Goal: Task Accomplishment & Management: Use online tool/utility

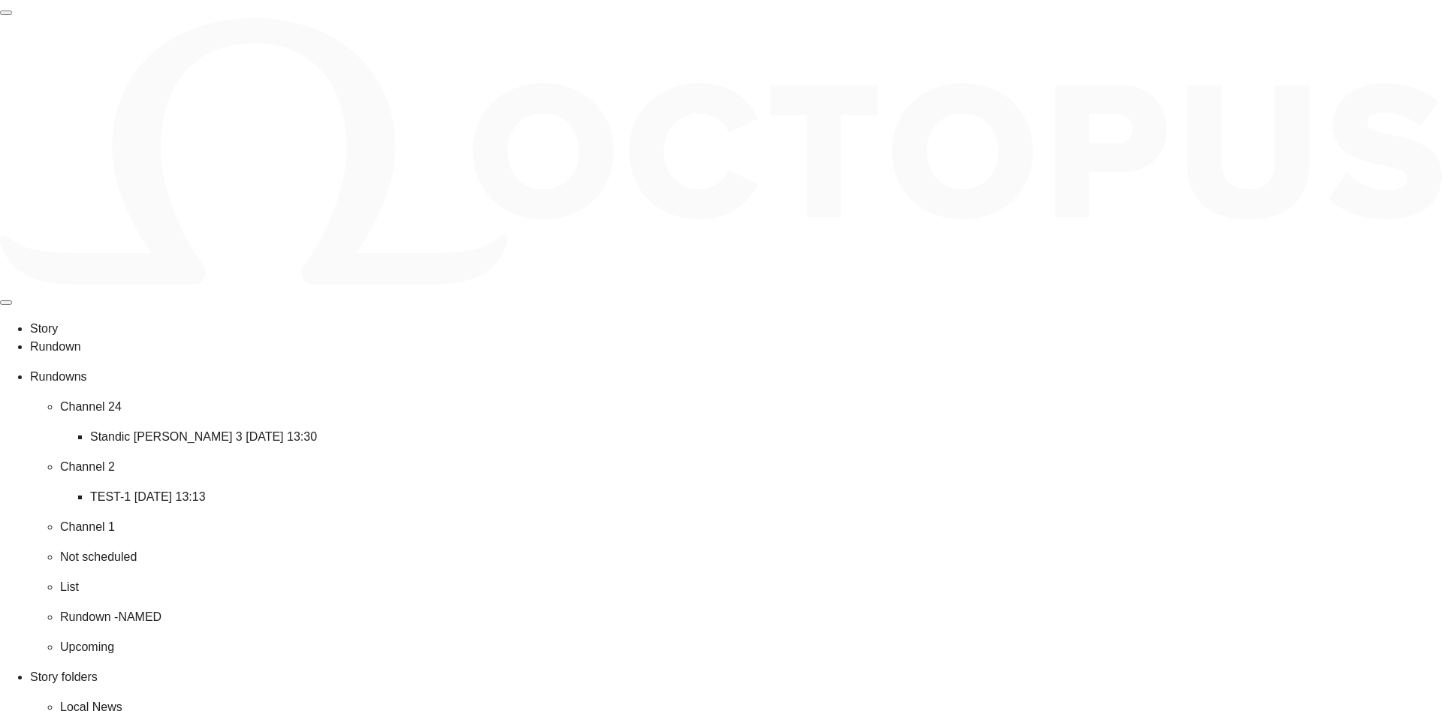
scroll to position [717, 0]
drag, startPoint x: 611, startPoint y: 84, endPoint x: 1111, endPoint y: 448, distance: 618.4
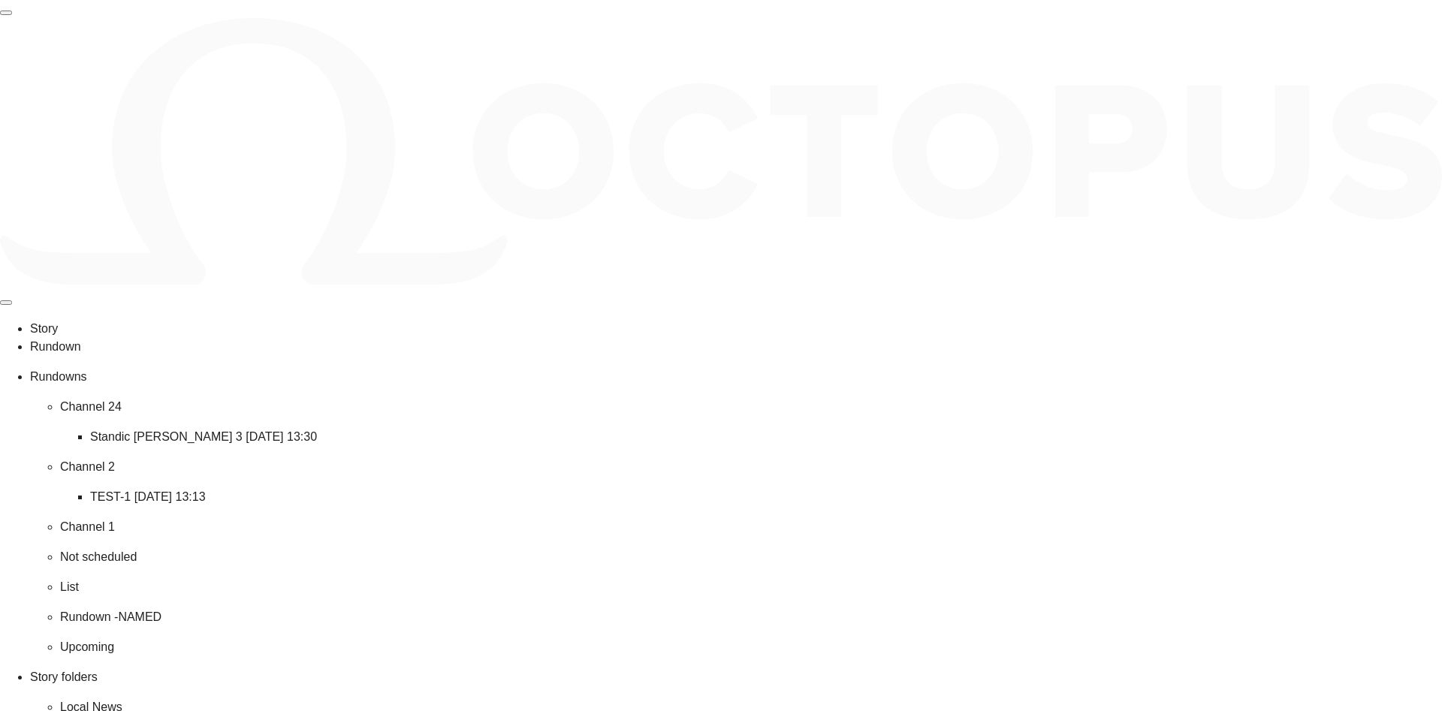
drag, startPoint x: 798, startPoint y: 83, endPoint x: 701, endPoint y: 76, distance: 97.9
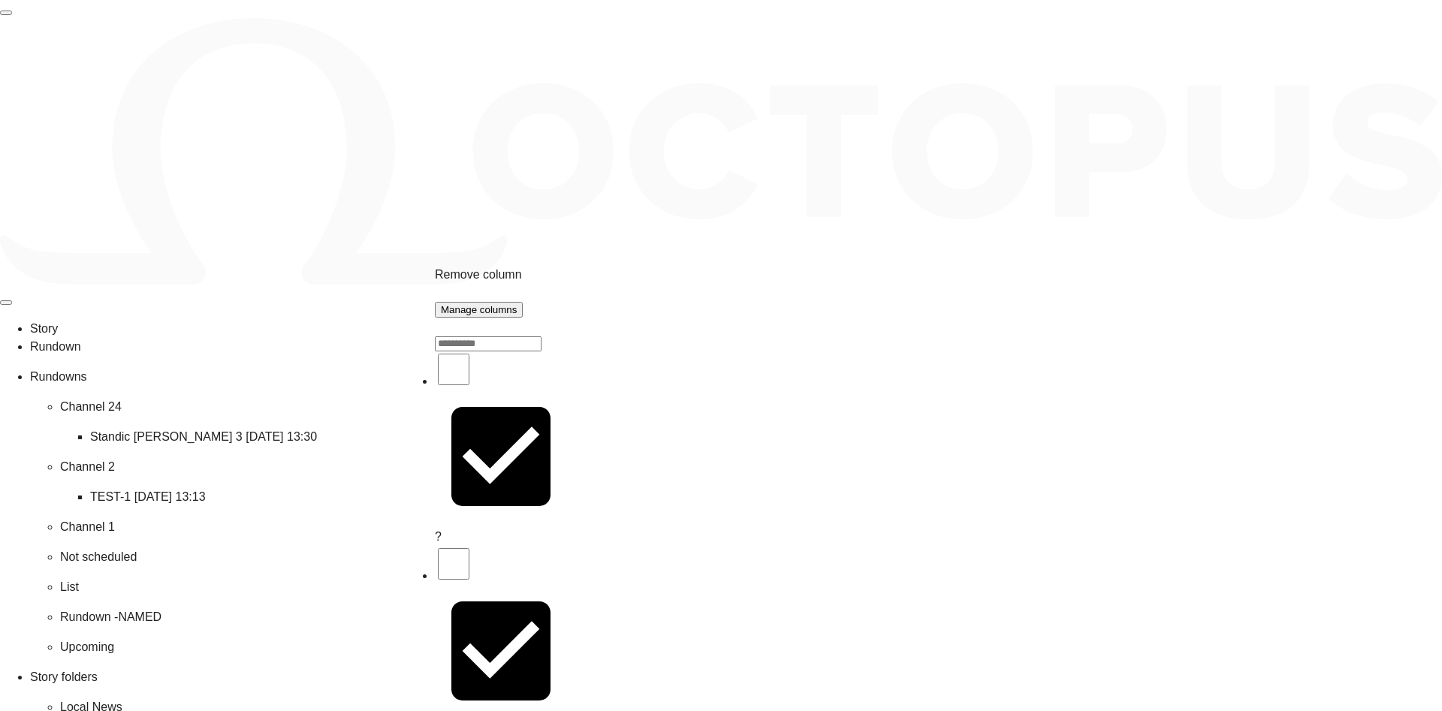
click at [518, 305] on div "Manage columns" at bounding box center [479, 309] width 77 height 11
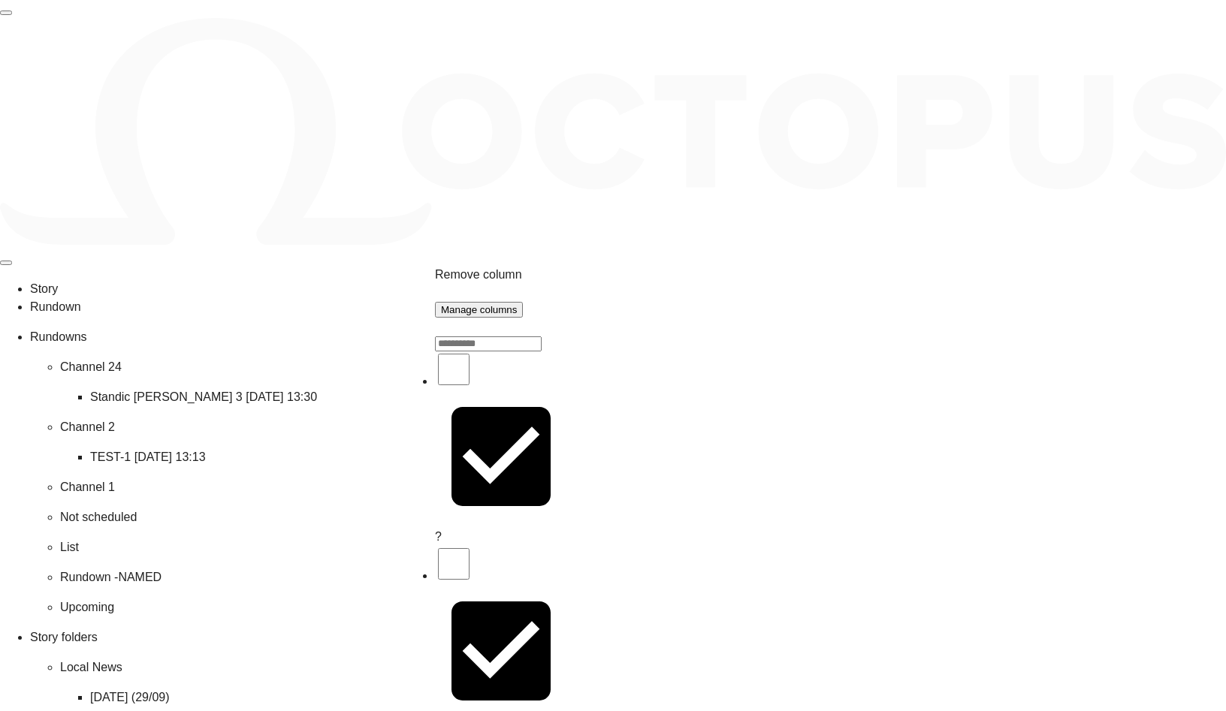
click at [499, 268] on span "Remove column" at bounding box center [478, 274] width 87 height 13
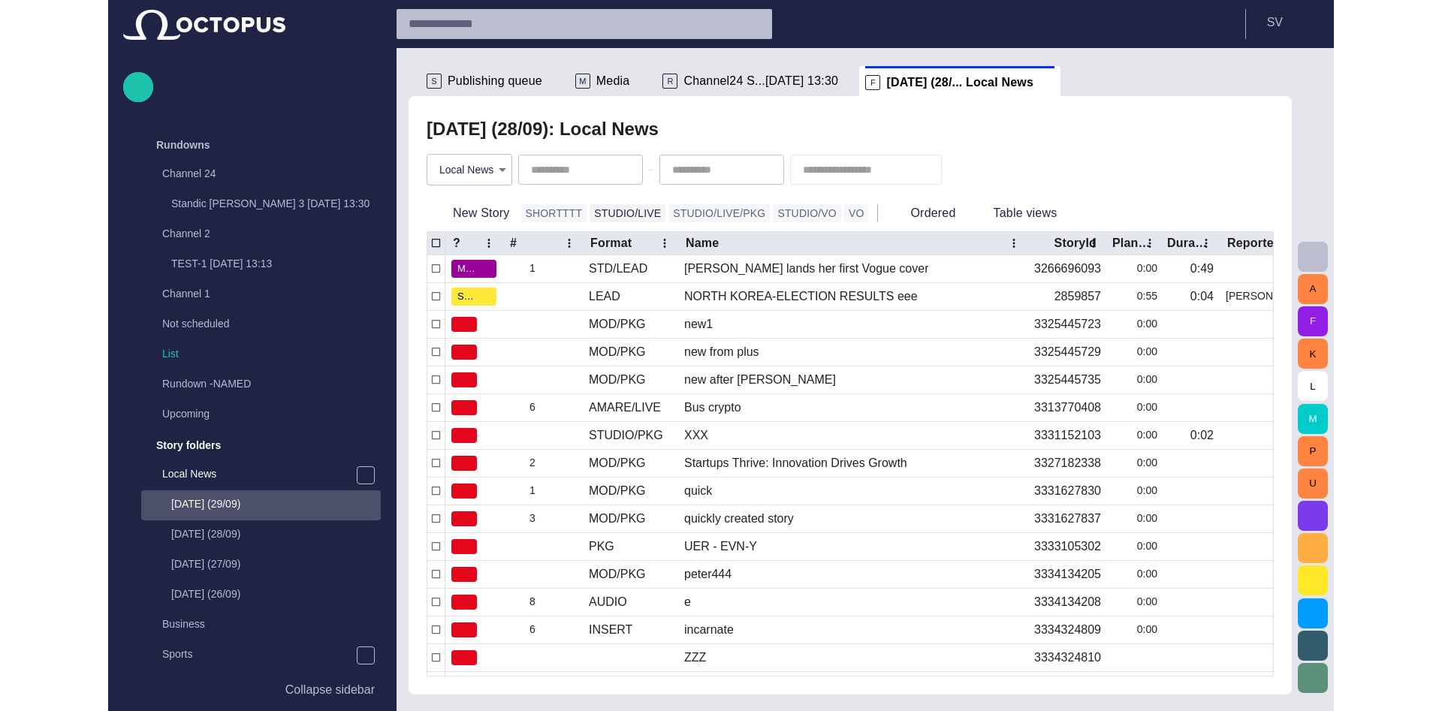
scroll to position [300, 0]
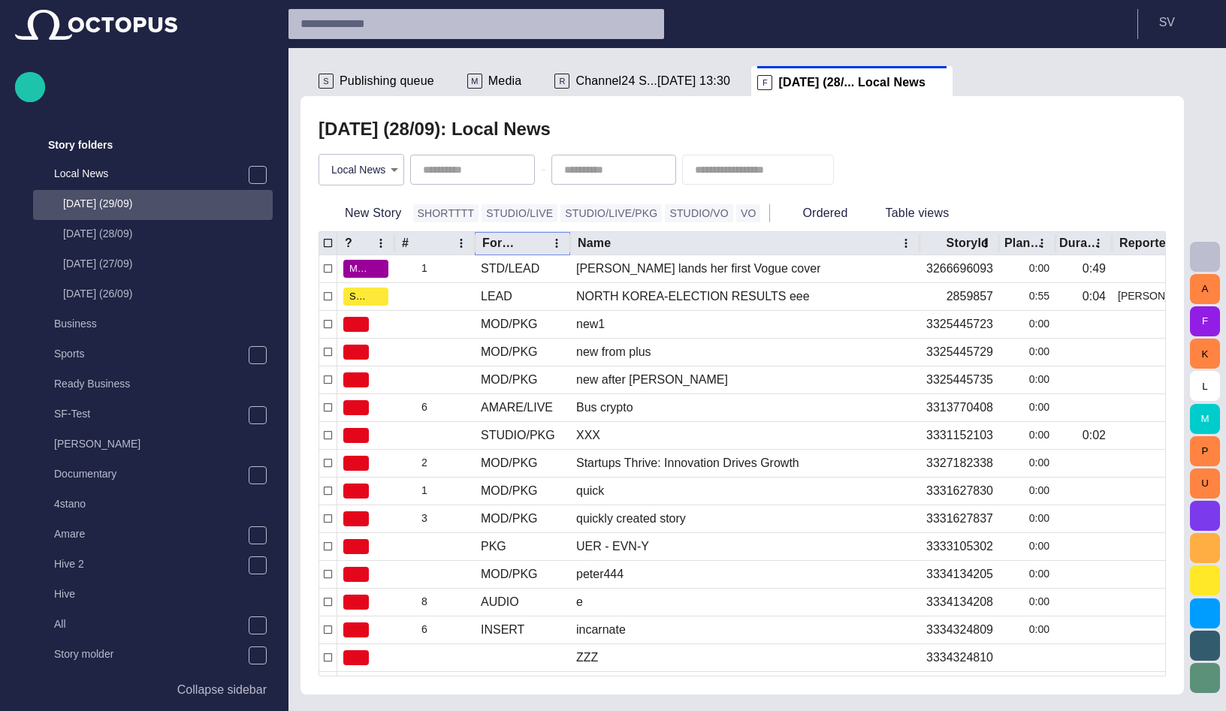
click at [554, 248] on icon "Format column menu" at bounding box center [557, 244] width 14 height 14
click at [491, 271] on span "Remove column" at bounding box center [473, 270] width 163 height 18
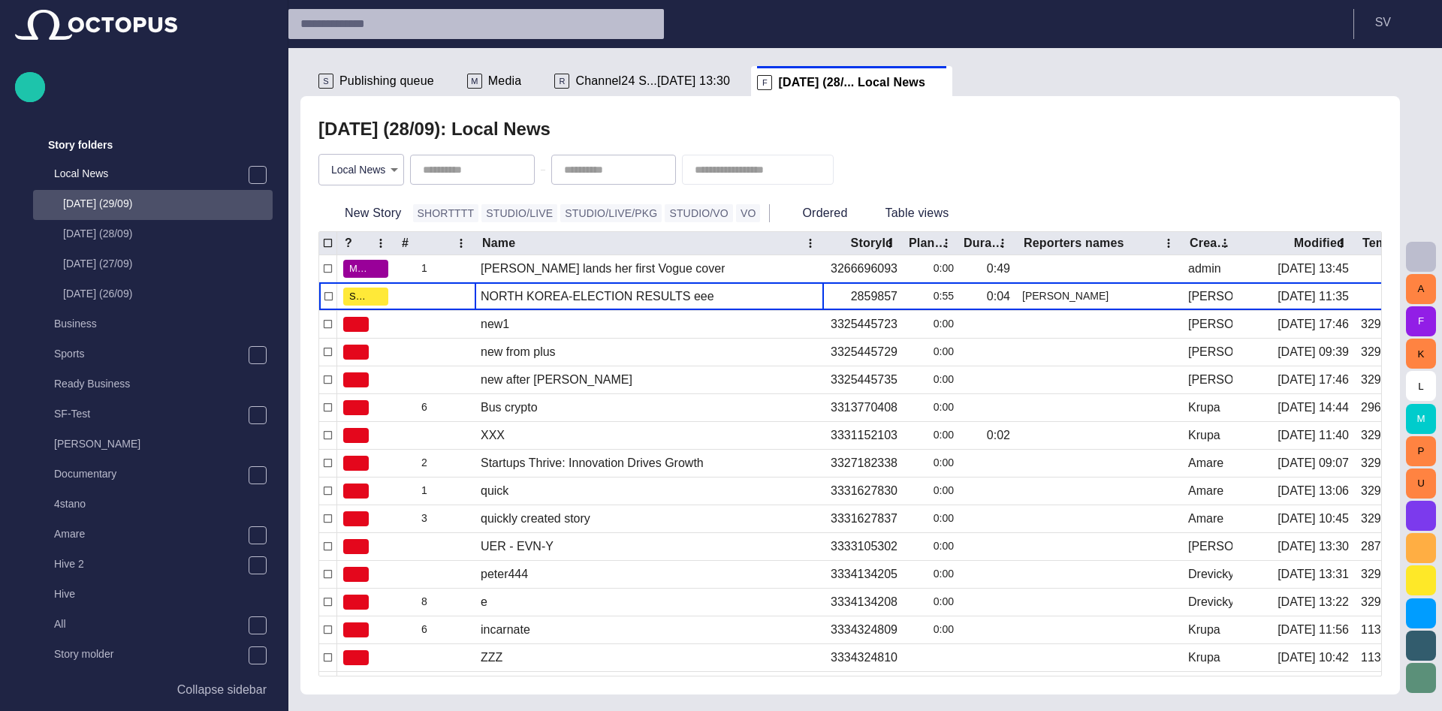
drag, startPoint x: 518, startPoint y: 292, endPoint x: 998, endPoint y: 221, distance: 486.0
click at [518, 292] on div "NORTH KOREA-ELECTION RESULTS eee" at bounding box center [598, 296] width 234 height 17
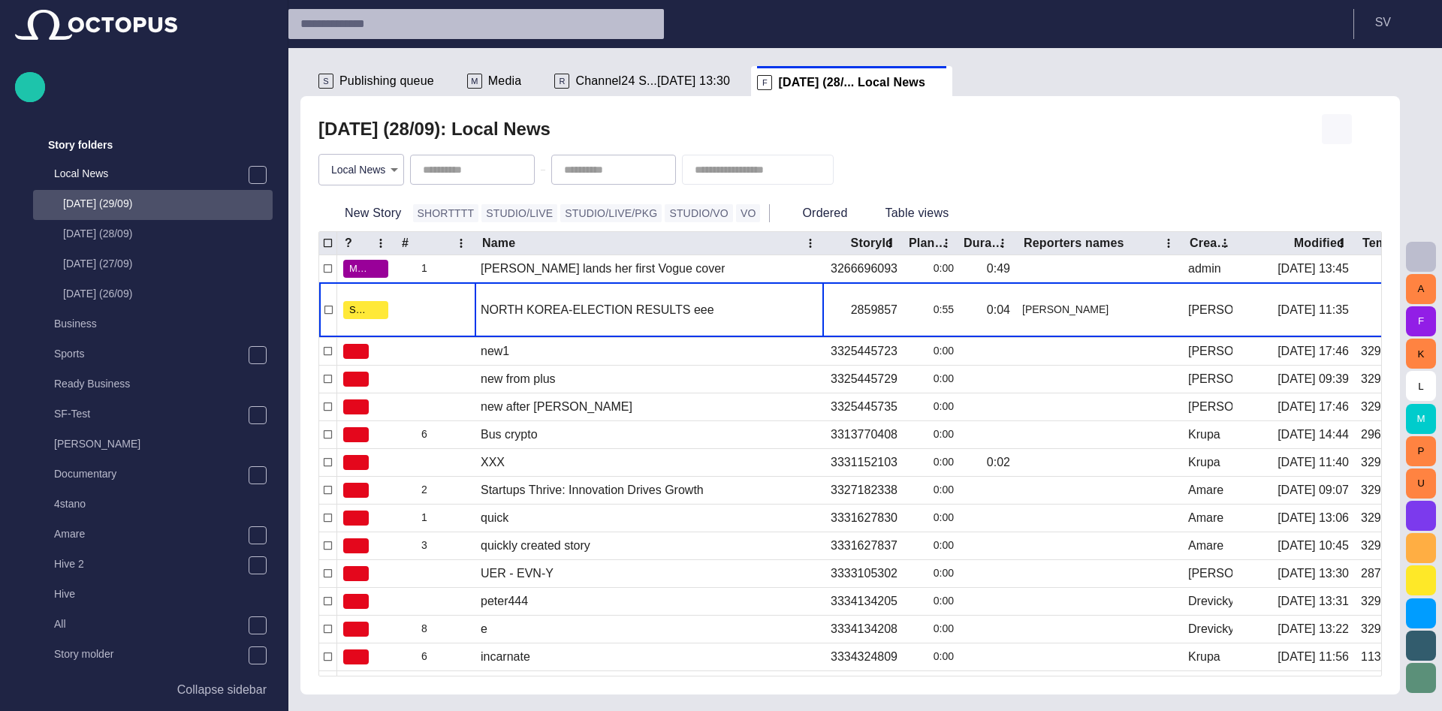
click at [1225, 126] on span "button" at bounding box center [1337, 129] width 18 height 18
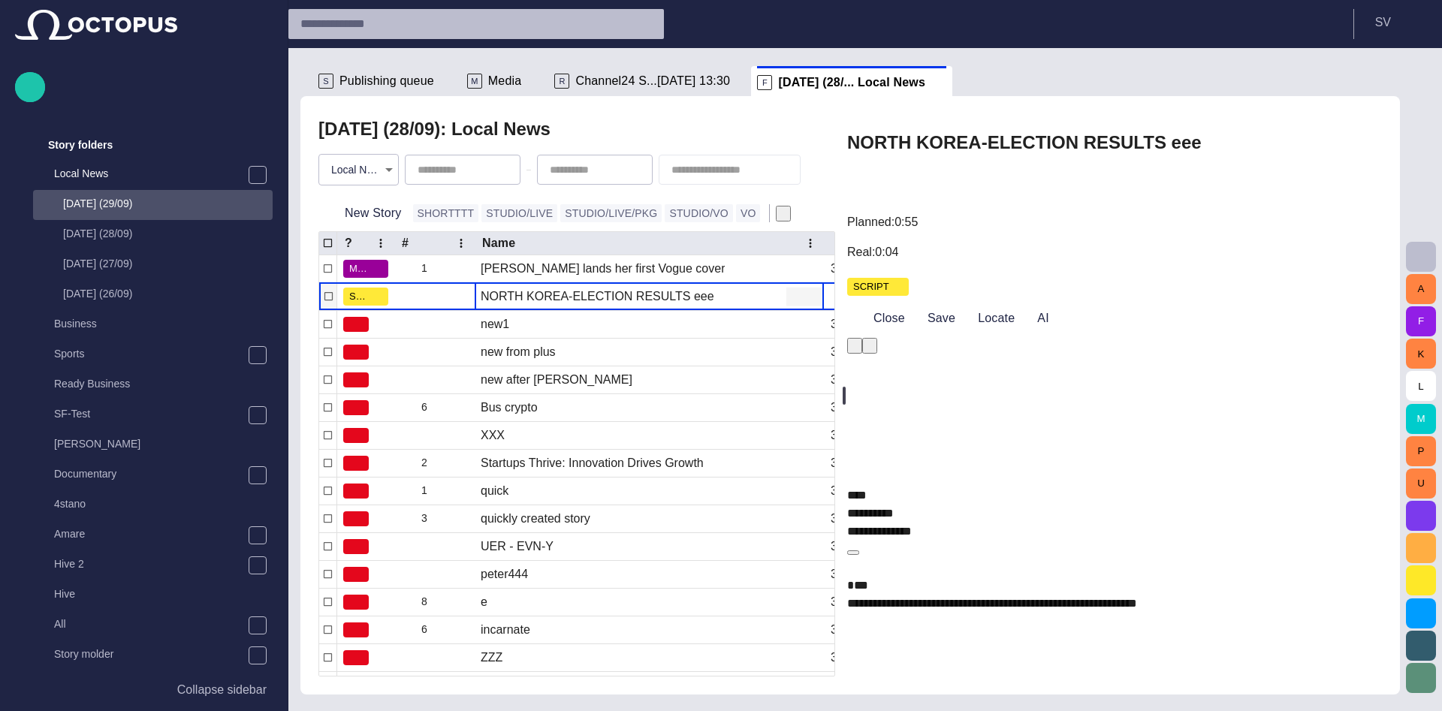
click at [516, 294] on div "NORTH KOREA-ELECTION RESULTS eee" at bounding box center [598, 296] width 234 height 17
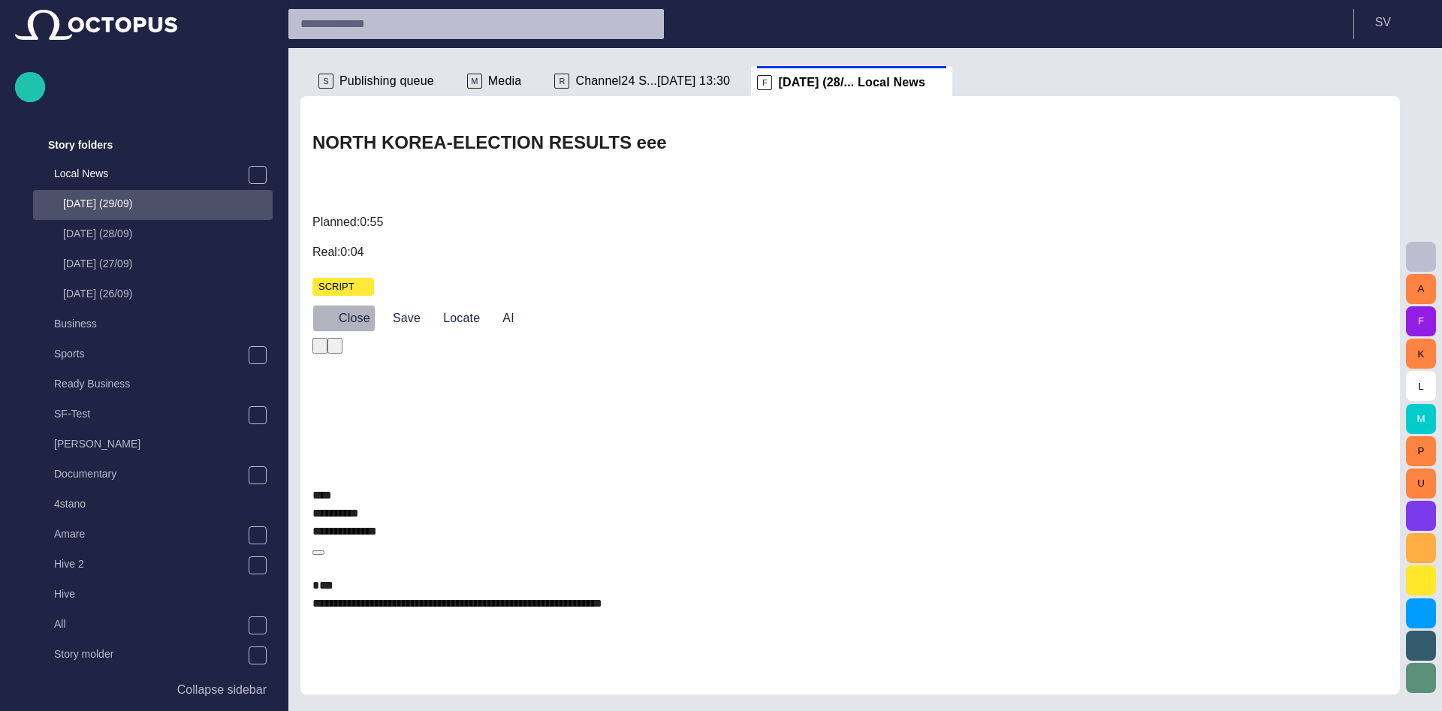
click at [355, 305] on button "Close" at bounding box center [343, 318] width 63 height 27
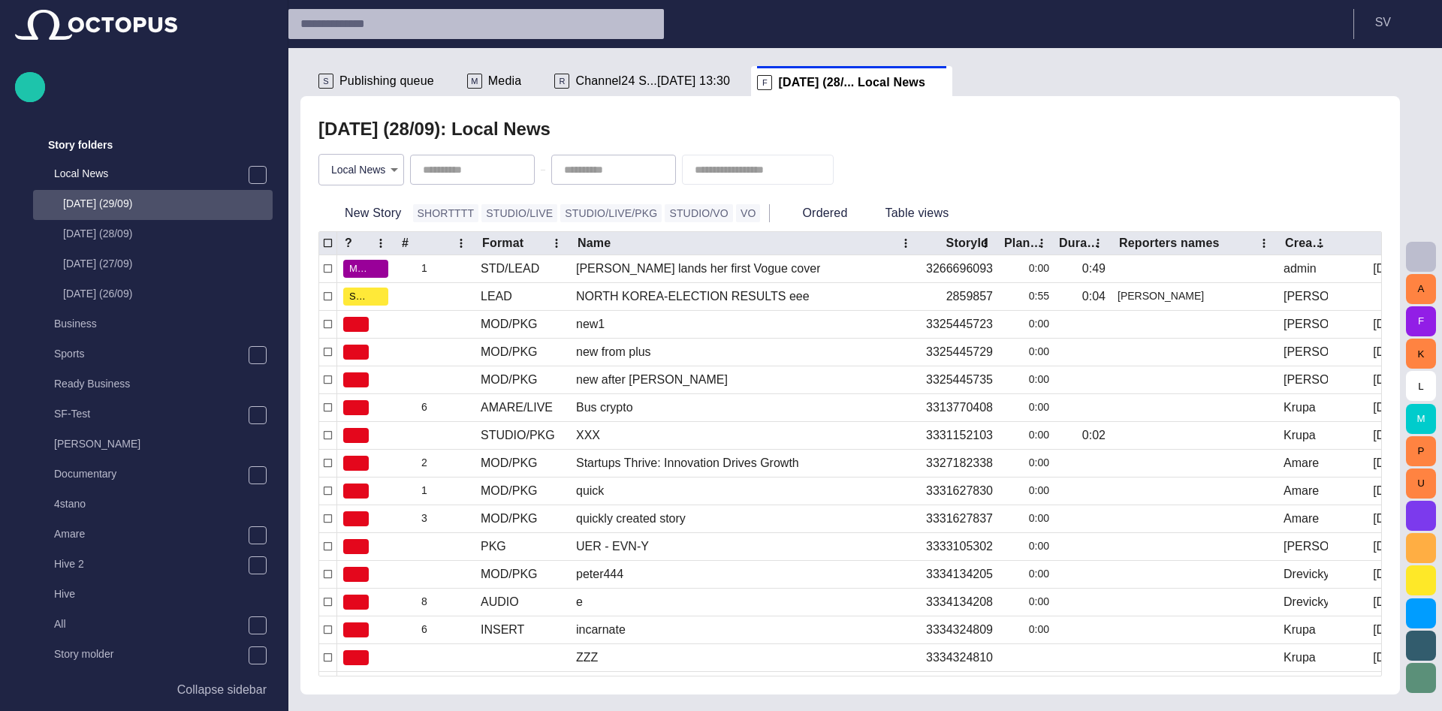
click at [400, 86] on span "Publishing queue" at bounding box center [387, 81] width 95 height 15
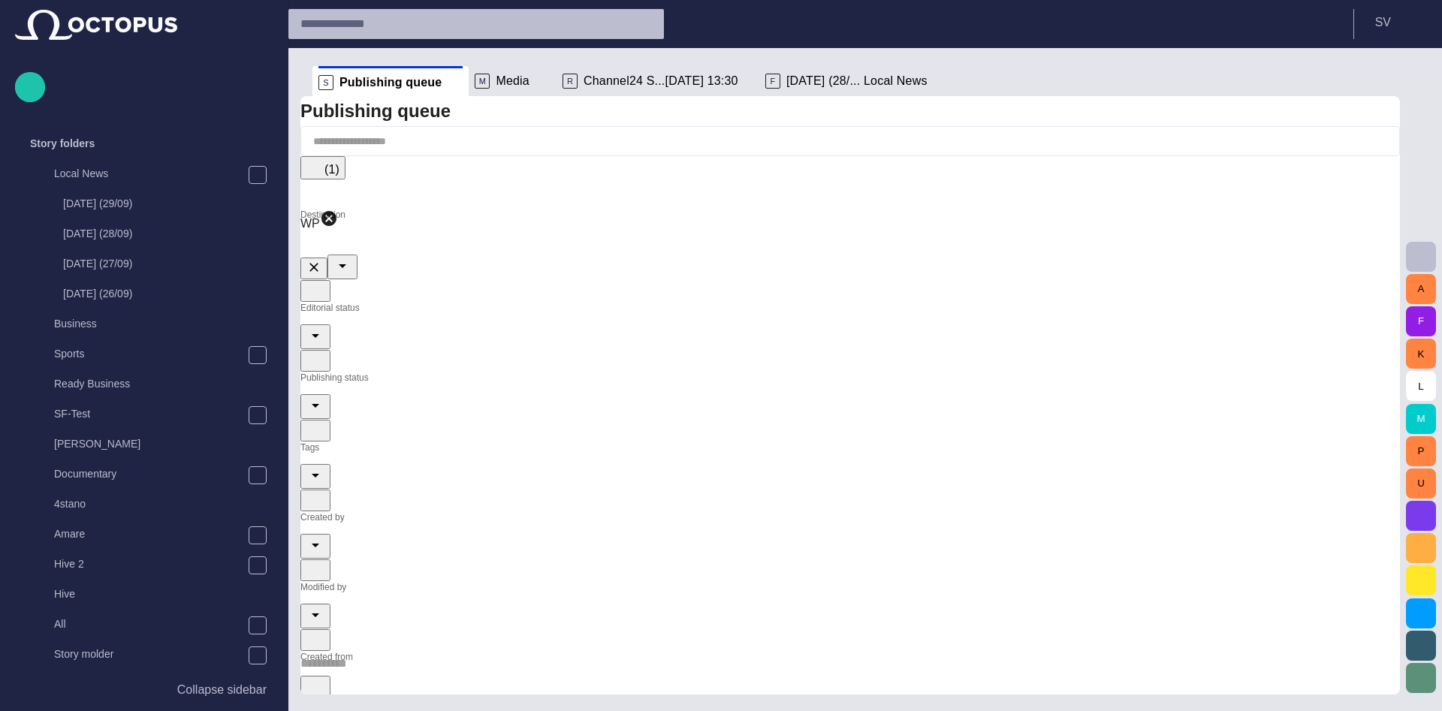
scroll to position [717, 0]
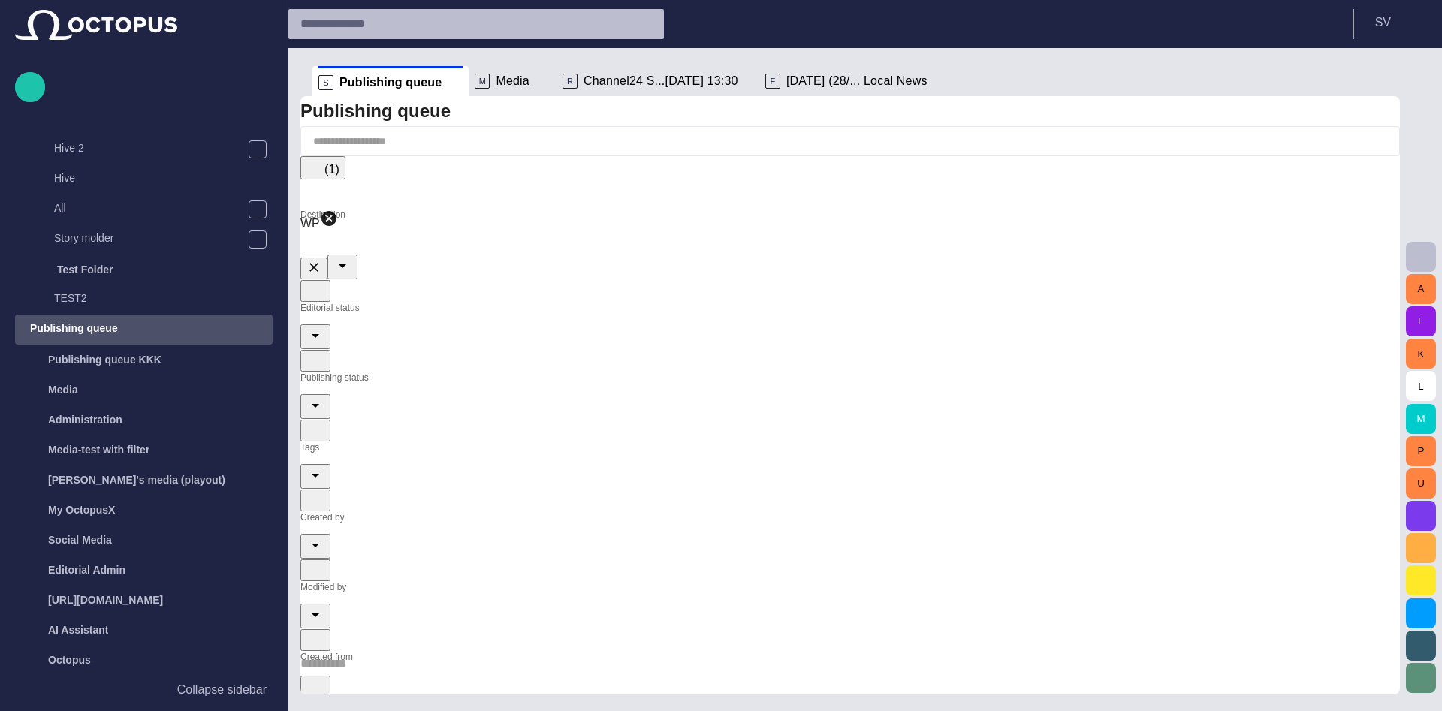
click at [346, 163] on button "(1)" at bounding box center [322, 167] width 45 height 23
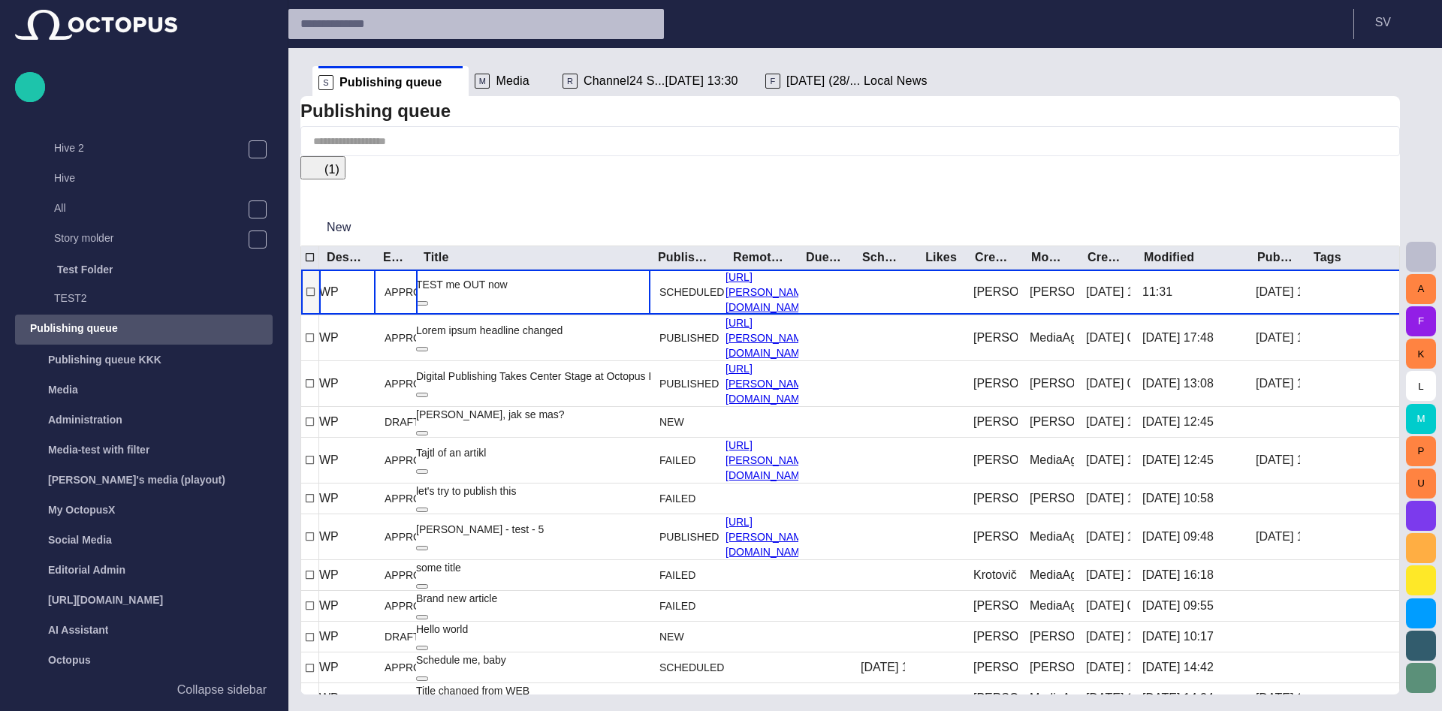
click at [508, 287] on div "TEST me OUT now" at bounding box center [462, 292] width 92 height 30
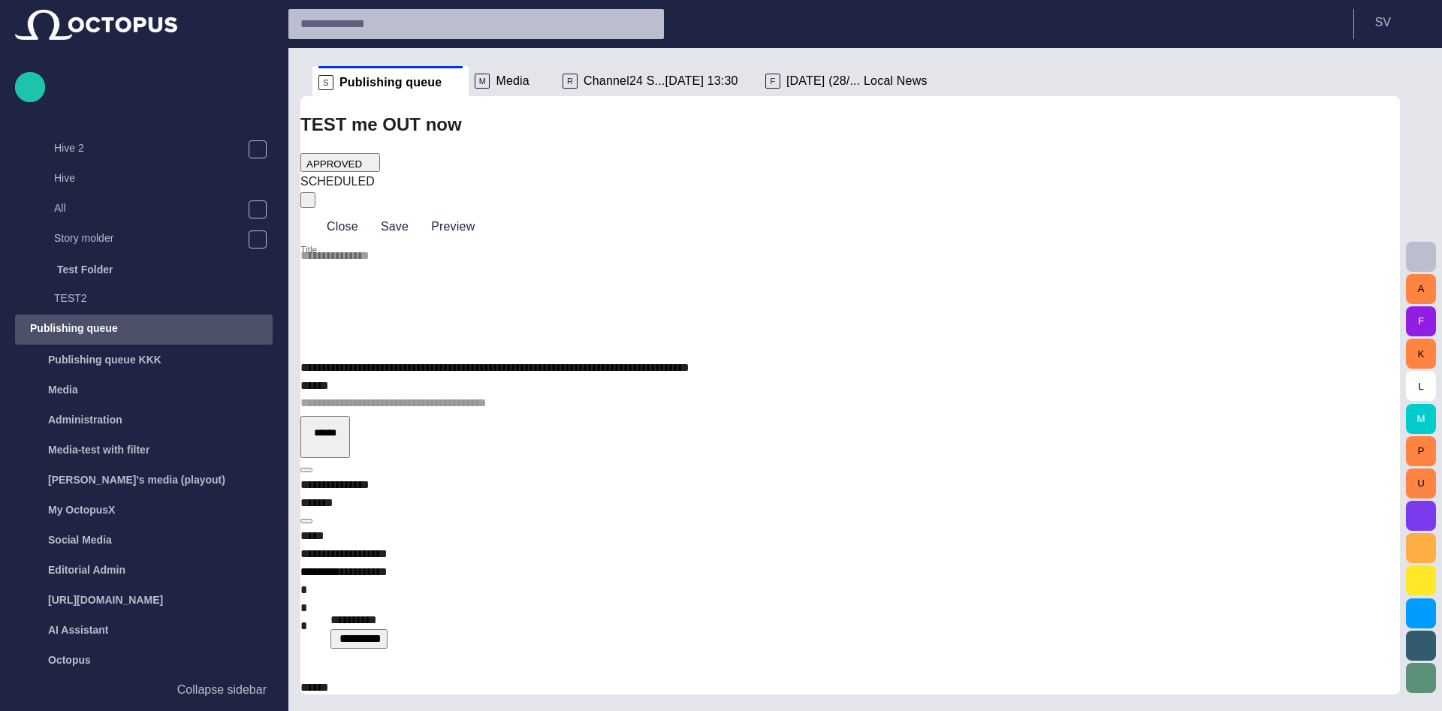
click at [303, 204] on span "button" at bounding box center [303, 204] width 0 height 0
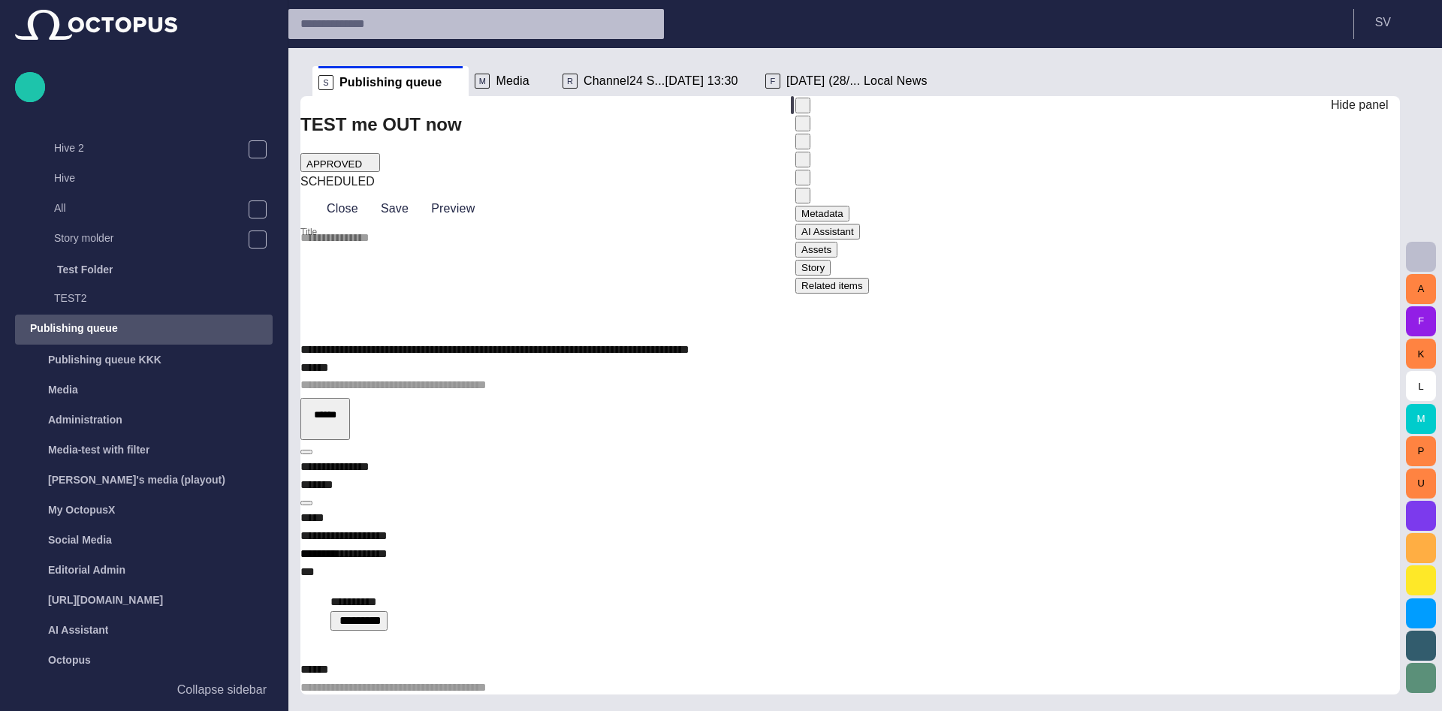
click at [798, 199] on span "button" at bounding box center [798, 199] width 0 height 0
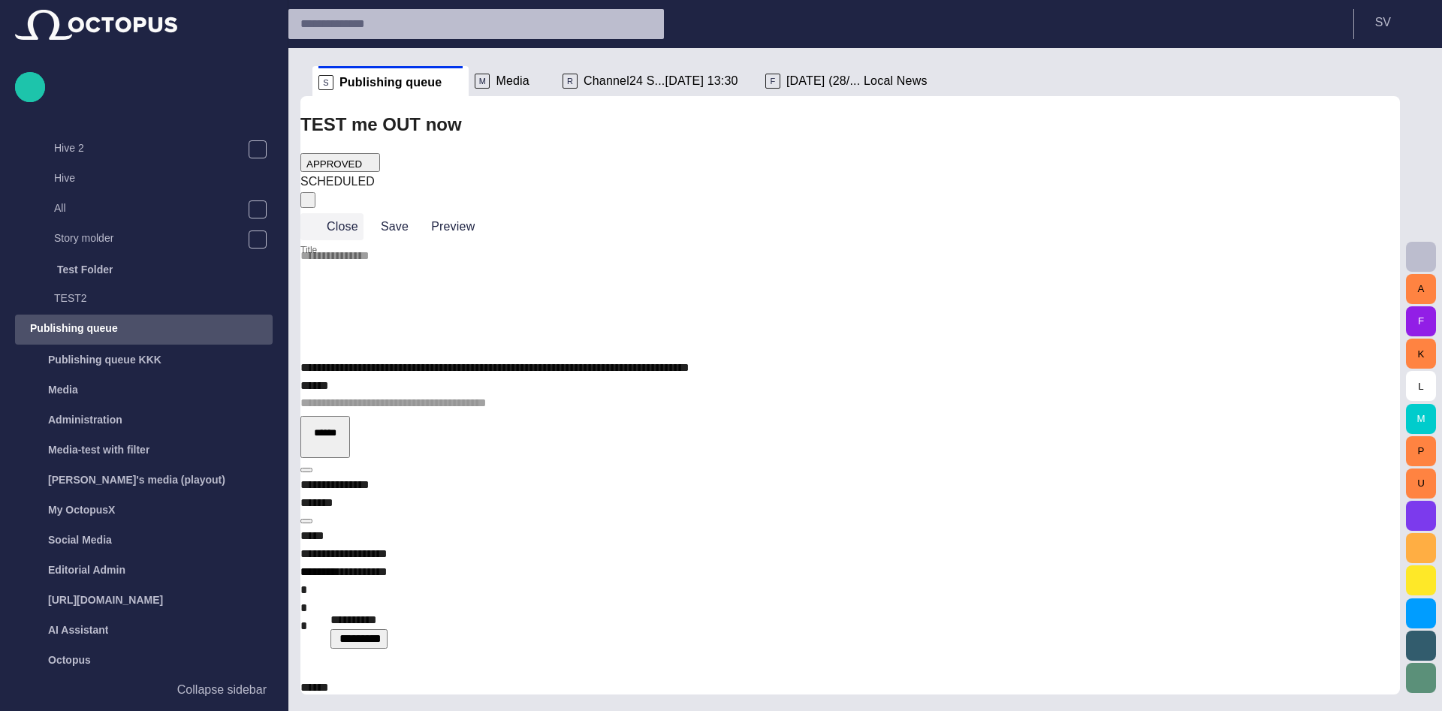
click at [349, 213] on button "Close" at bounding box center [331, 226] width 63 height 27
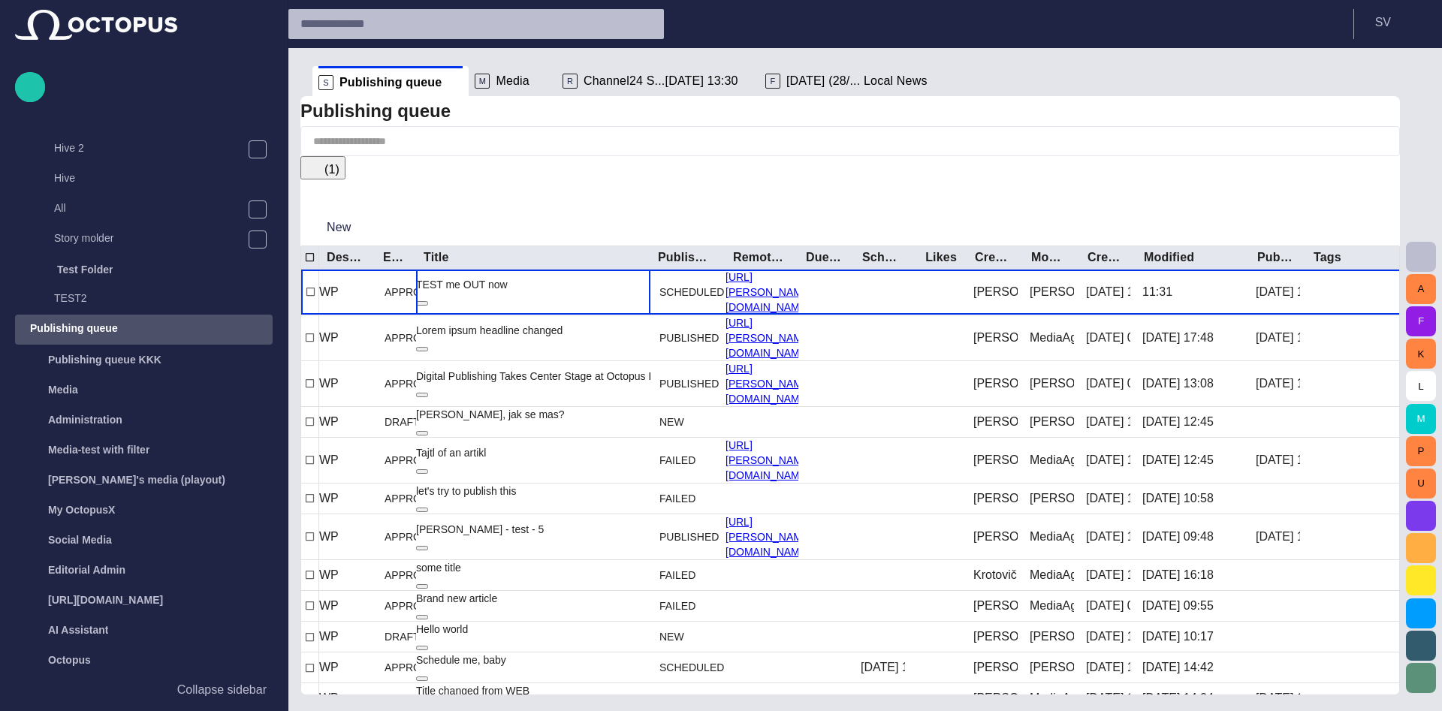
click at [1225, 264] on span "button" at bounding box center [1421, 257] width 18 height 18
drag, startPoint x: 1075, startPoint y: 400, endPoint x: 944, endPoint y: 292, distance: 169.7
drag, startPoint x: 1131, startPoint y: 152, endPoint x: 1020, endPoint y: 152, distance: 110.4
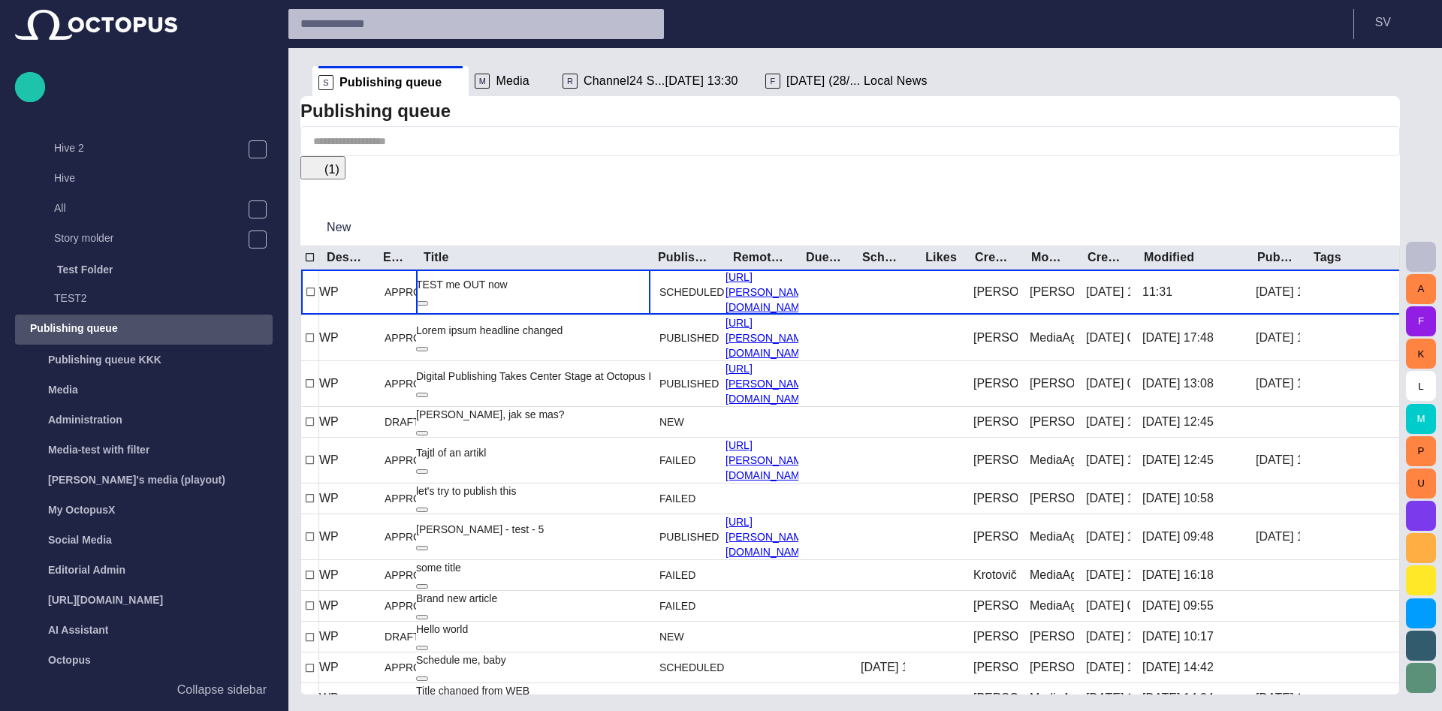
click at [725, 711] on div at bounding box center [721, 711] width 1442 height 0
click at [1225, 262] on span "button" at bounding box center [1421, 257] width 18 height 18
click at [759, 711] on div at bounding box center [721, 711] width 1442 height 0
click at [1225, 253] on button "button" at bounding box center [1421, 257] width 30 height 30
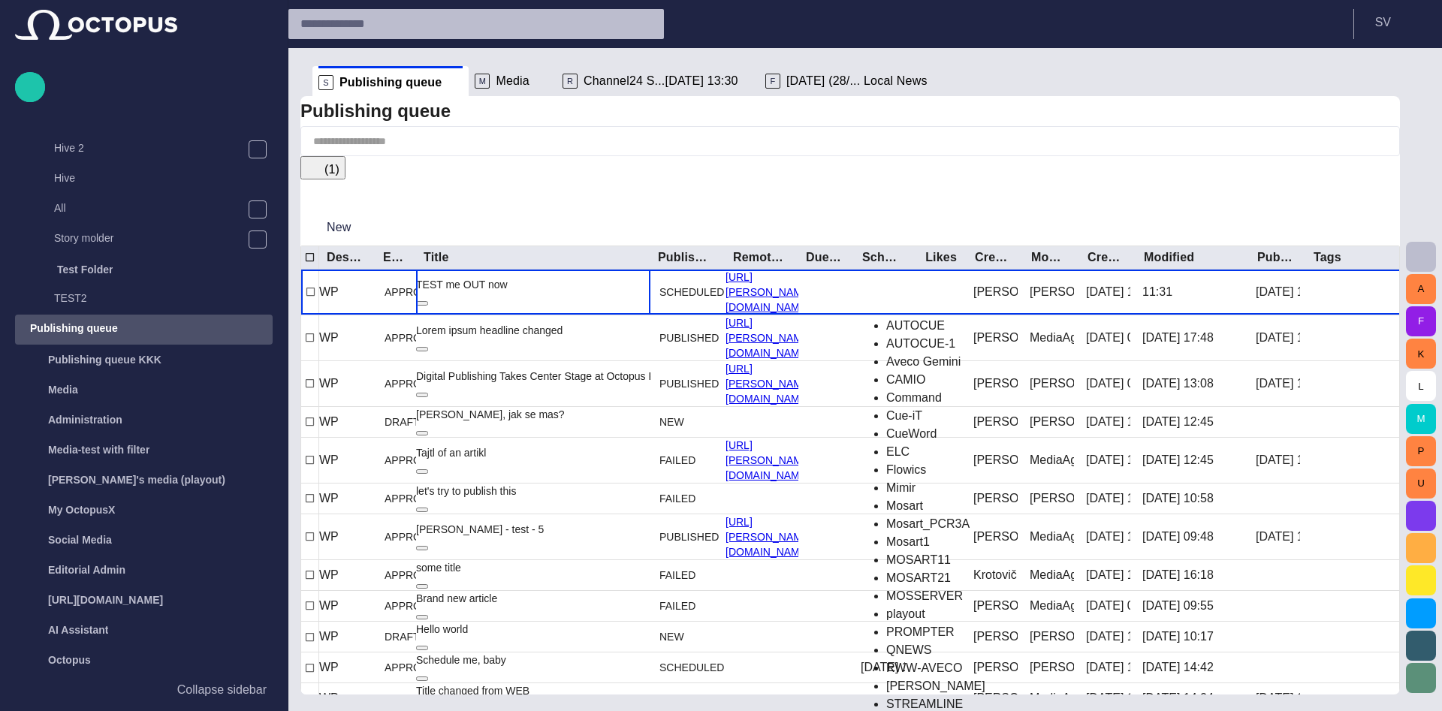
scroll to position [250, 0]
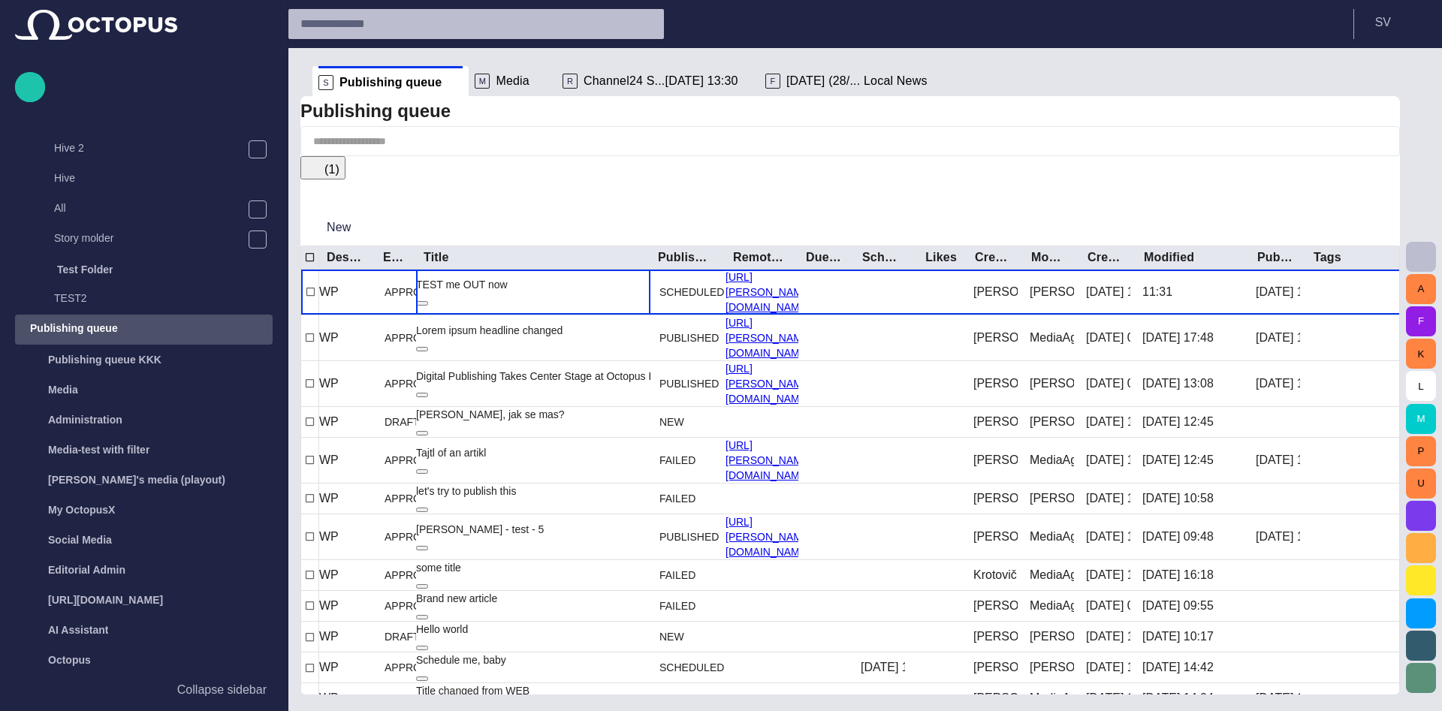
click at [712, 711] on div at bounding box center [721, 711] width 1442 height 0
click at [1225, 263] on span "button" at bounding box center [1421, 257] width 18 height 18
click at [781, 711] on div at bounding box center [721, 711] width 1442 height 0
click at [1225, 255] on span "button" at bounding box center [1421, 257] width 18 height 18
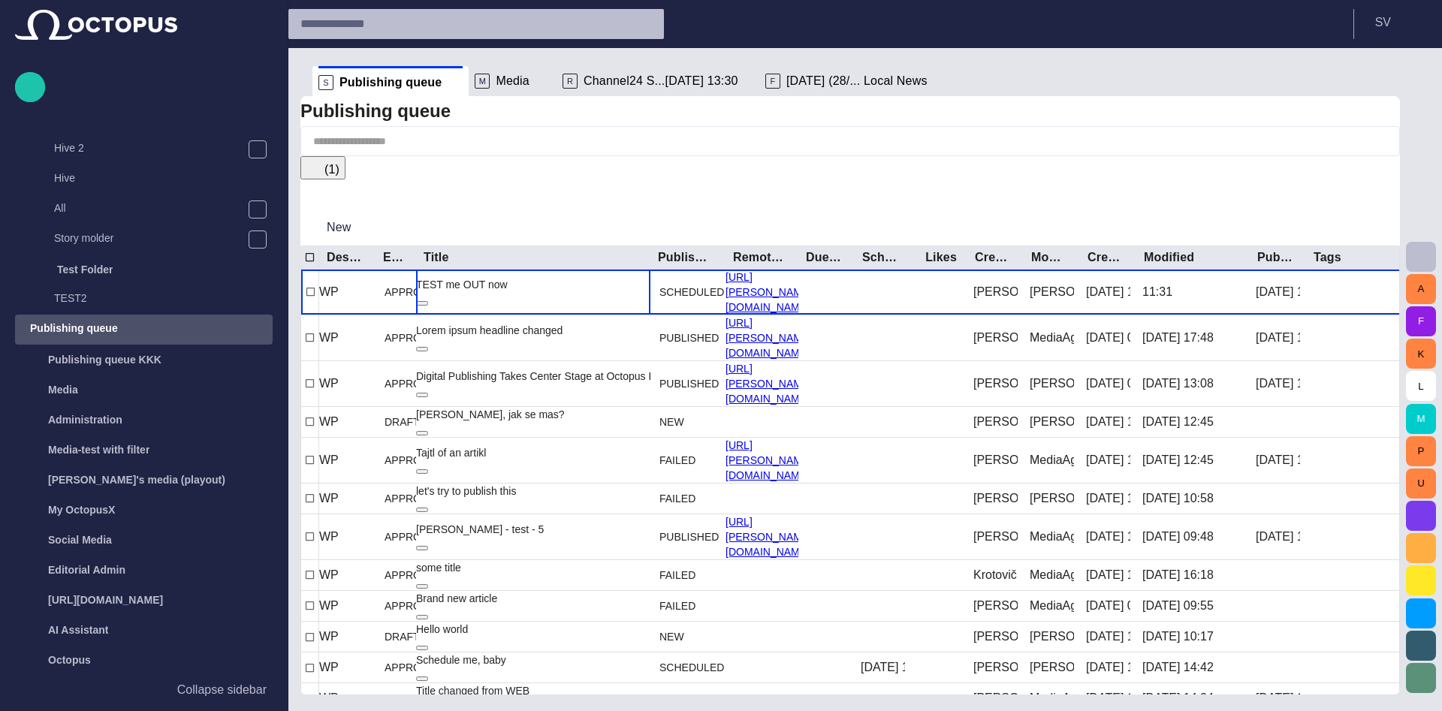
click at [601, 711] on div at bounding box center [721, 711] width 1442 height 0
click at [1225, 256] on span "button" at bounding box center [1421, 257] width 18 height 18
drag, startPoint x: 1134, startPoint y: 149, endPoint x: 1009, endPoint y: 147, distance: 124.7
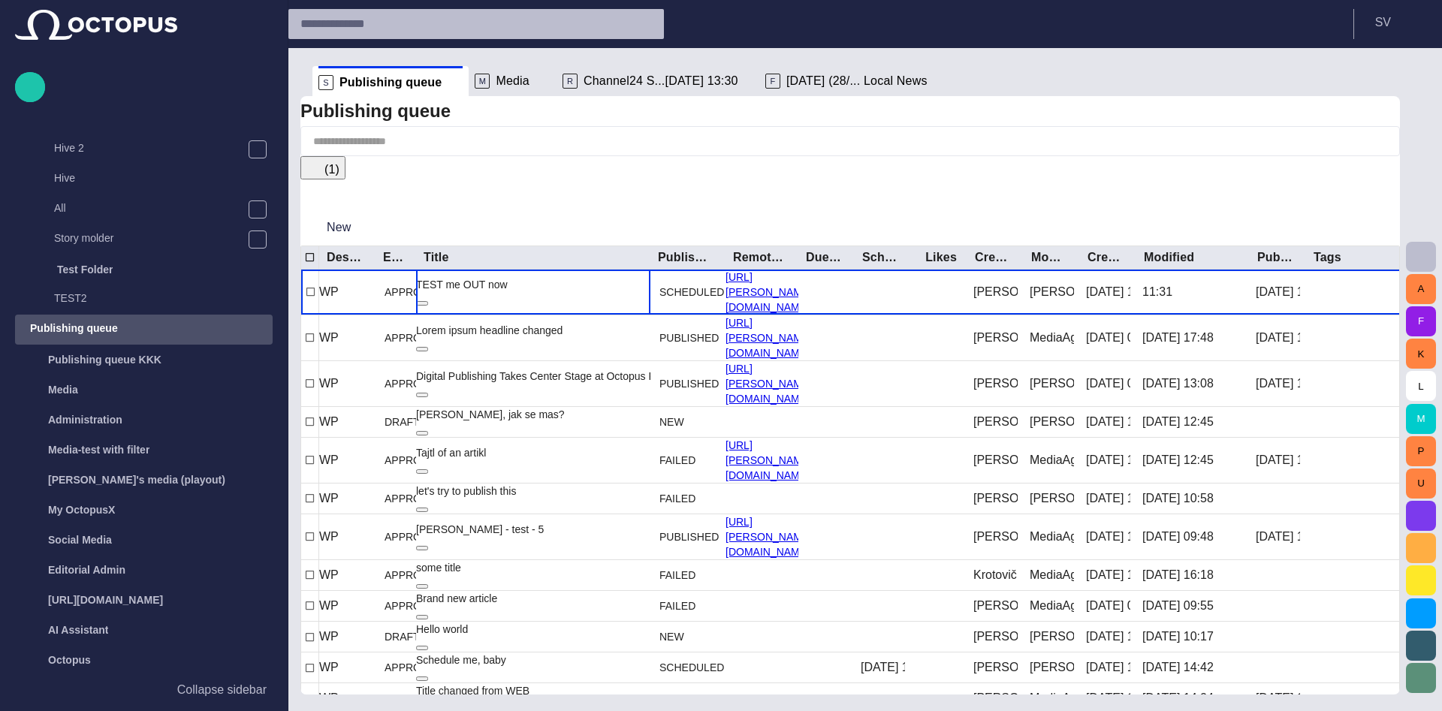
scroll to position [6981, 0]
type input "*****"
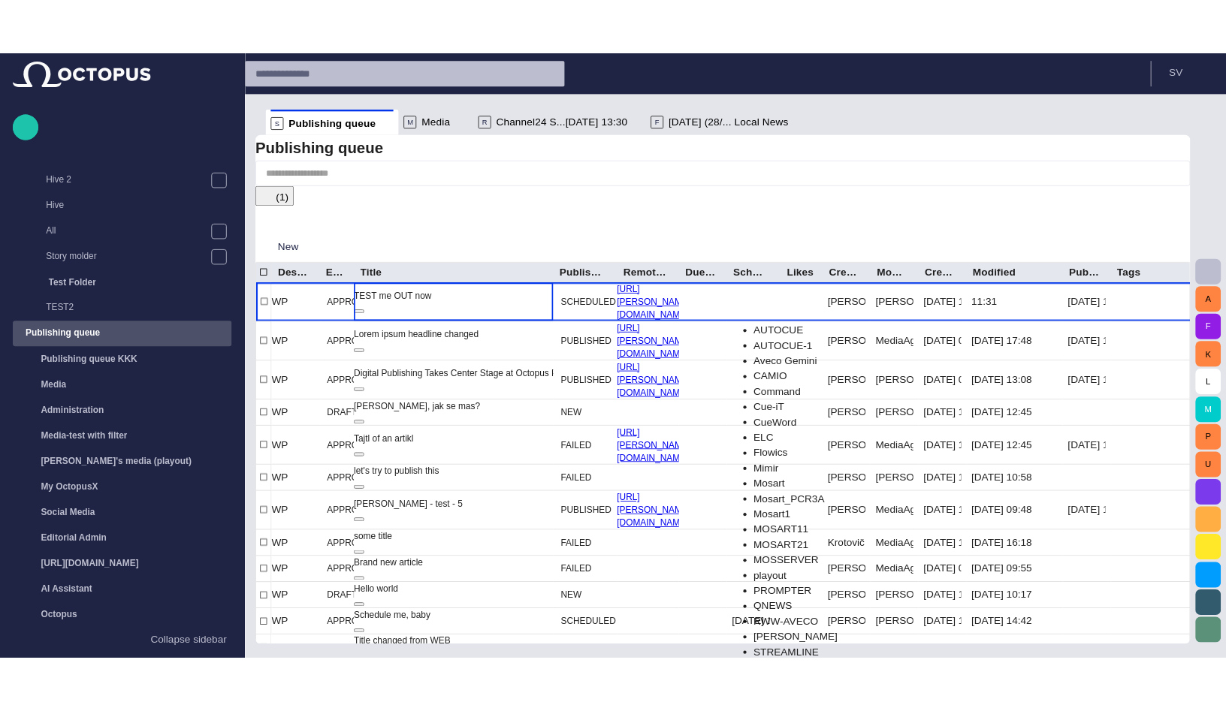
scroll to position [90, 0]
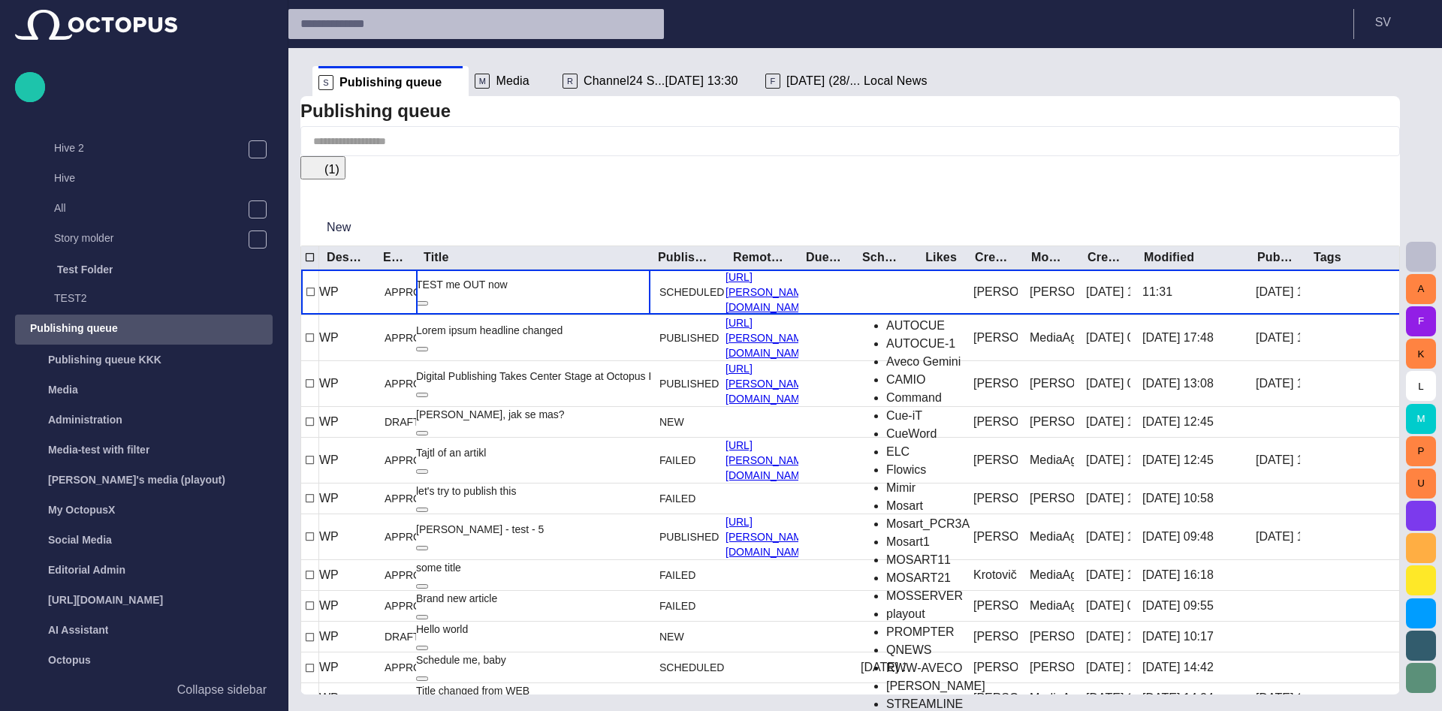
click at [916, 481] on span "Mimir" at bounding box center [900, 487] width 29 height 13
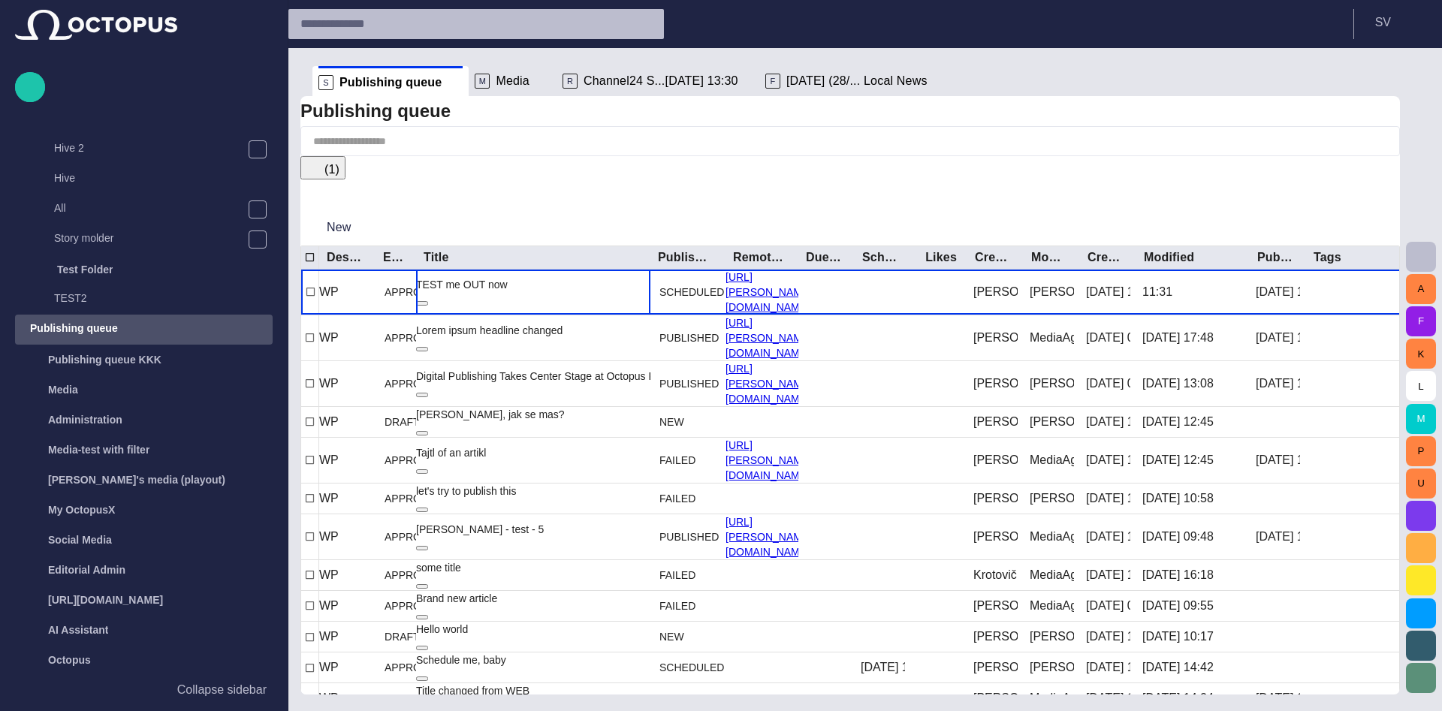
click at [707, 711] on div at bounding box center [721, 711] width 1442 height 0
click at [1225, 254] on button "button" at bounding box center [1421, 257] width 30 height 30
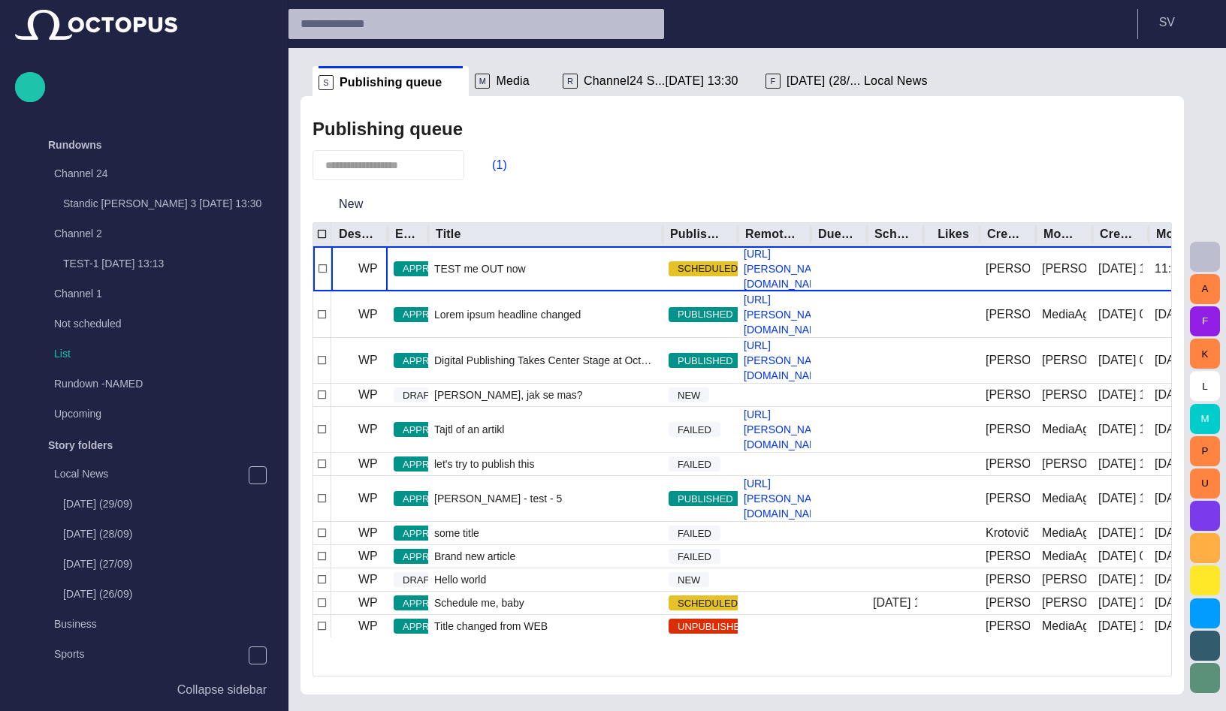
scroll to position [717, 0]
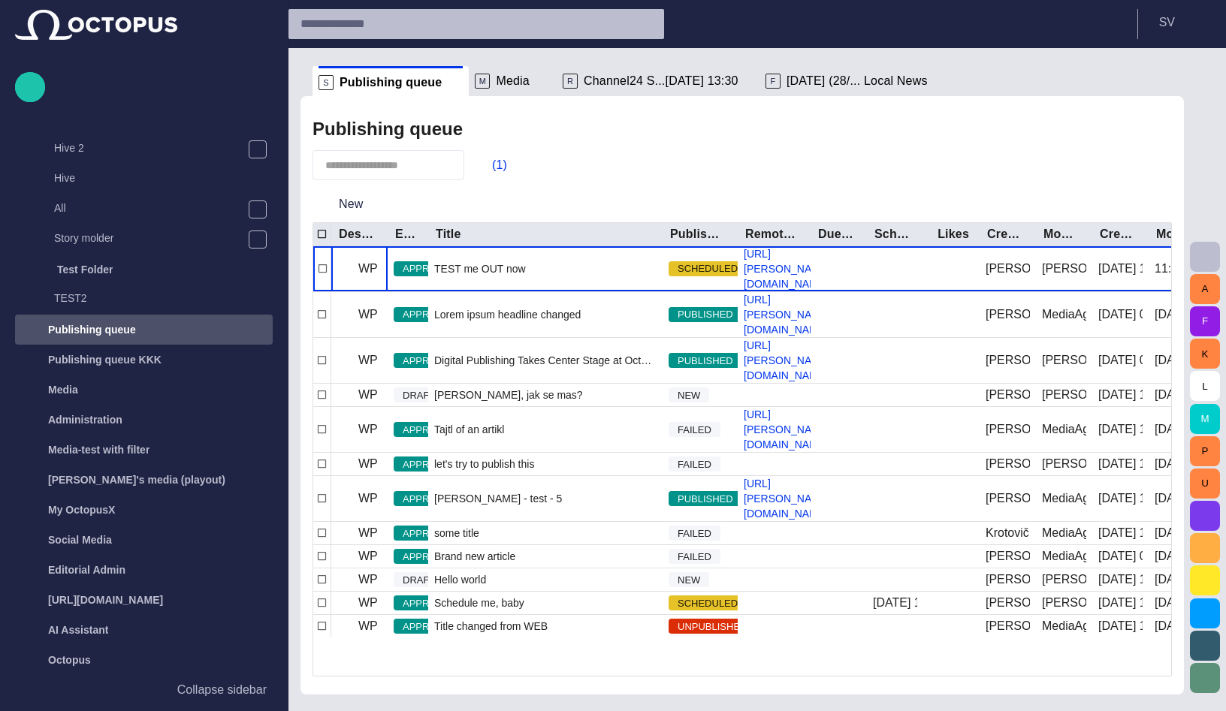
click at [1200, 252] on span "button" at bounding box center [1205, 257] width 18 height 18
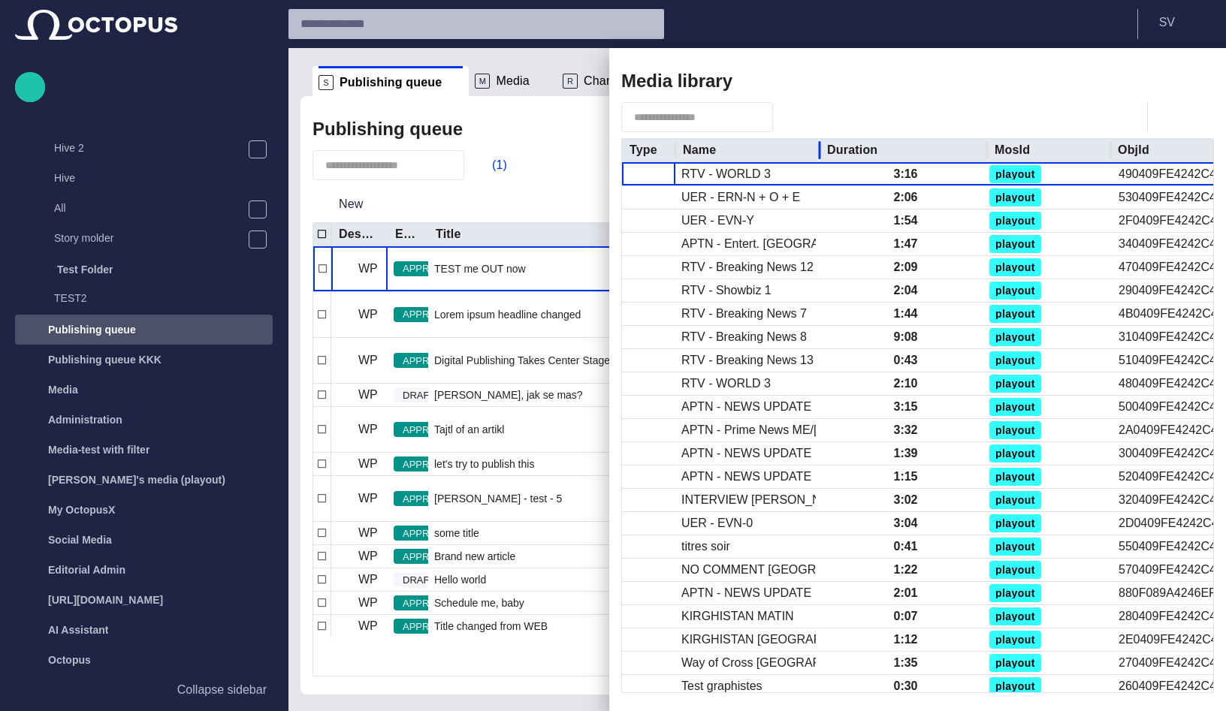
drag, startPoint x: 913, startPoint y: 149, endPoint x: 817, endPoint y: 157, distance: 97.2
click at [817, 157] on div at bounding box center [820, 150] width 8 height 23
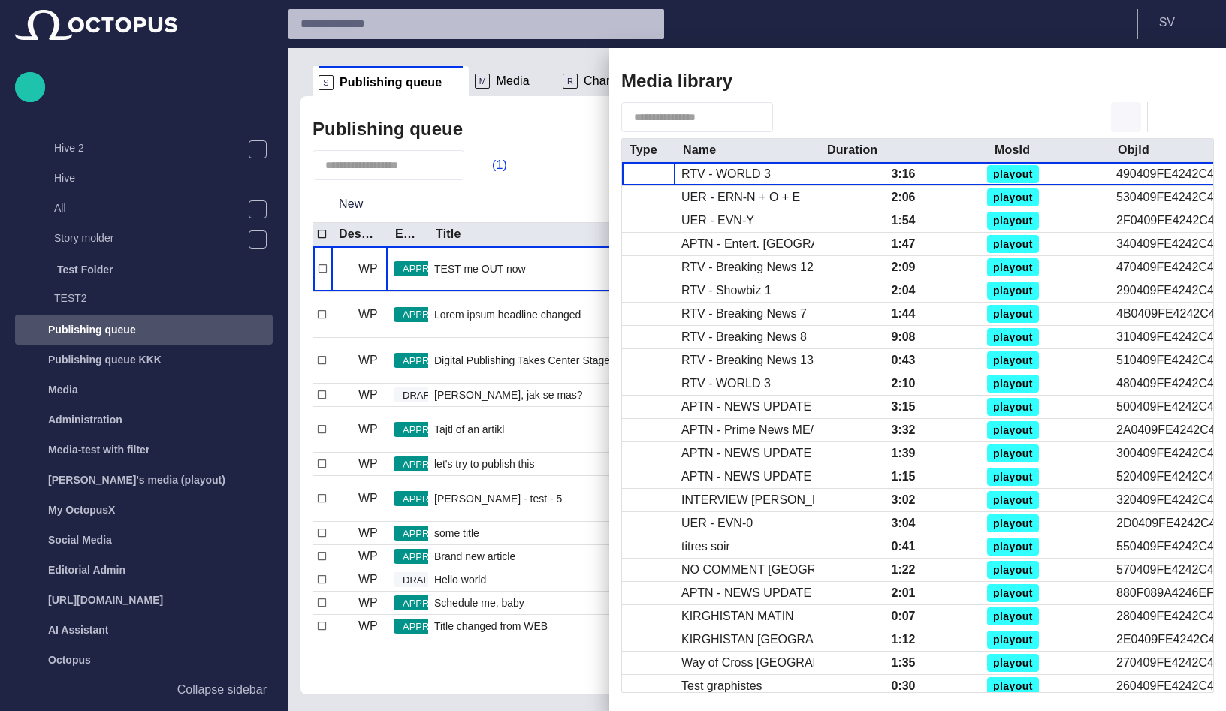
drag, startPoint x: 818, startPoint y: 149, endPoint x: 1137, endPoint y: 105, distance: 321.6
click at [816, 149] on div at bounding box center [820, 150] width 8 height 23
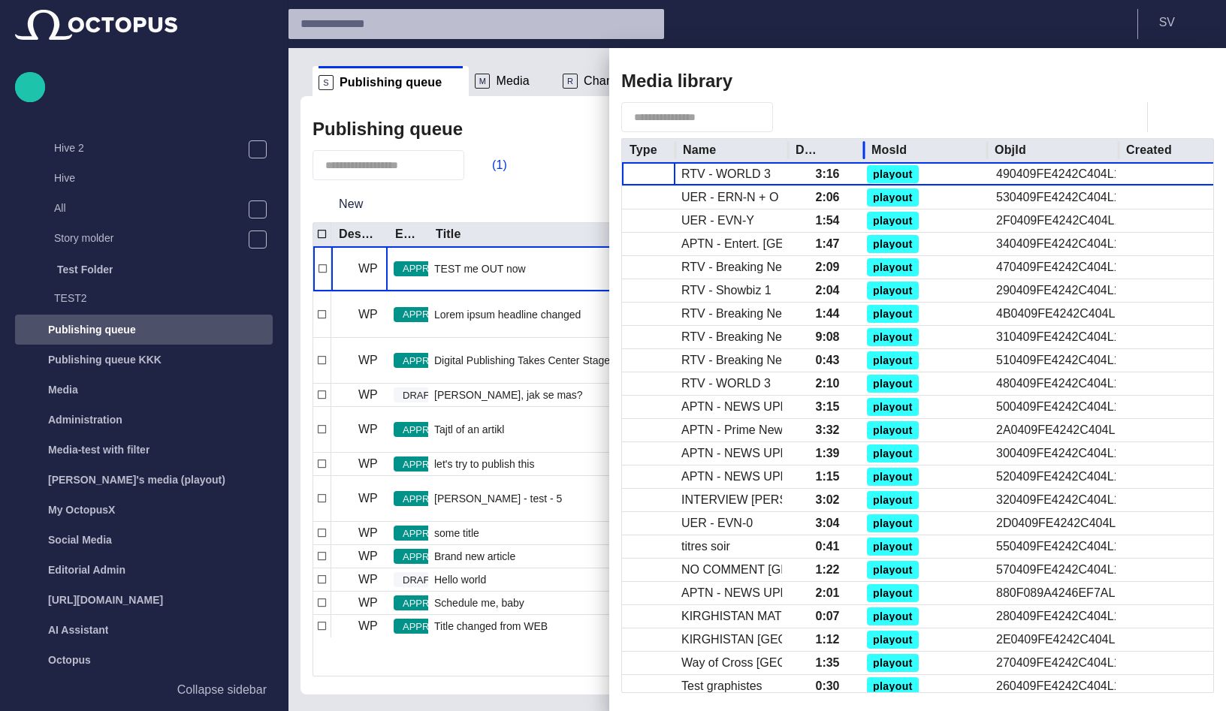
drag, startPoint x: 952, startPoint y: 149, endPoint x: 861, endPoint y: 149, distance: 91.6
click at [861, 149] on div at bounding box center [864, 150] width 8 height 23
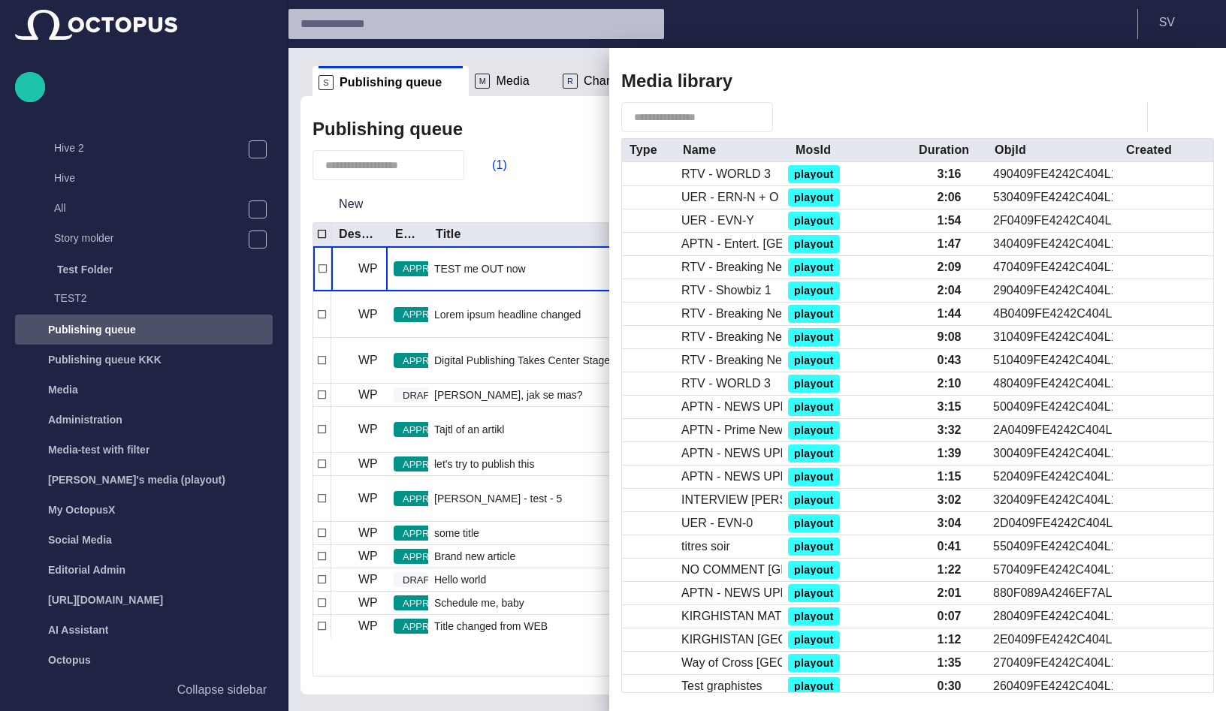
click at [1149, 77] on span "button" at bounding box center [1149, 81] width 18 height 18
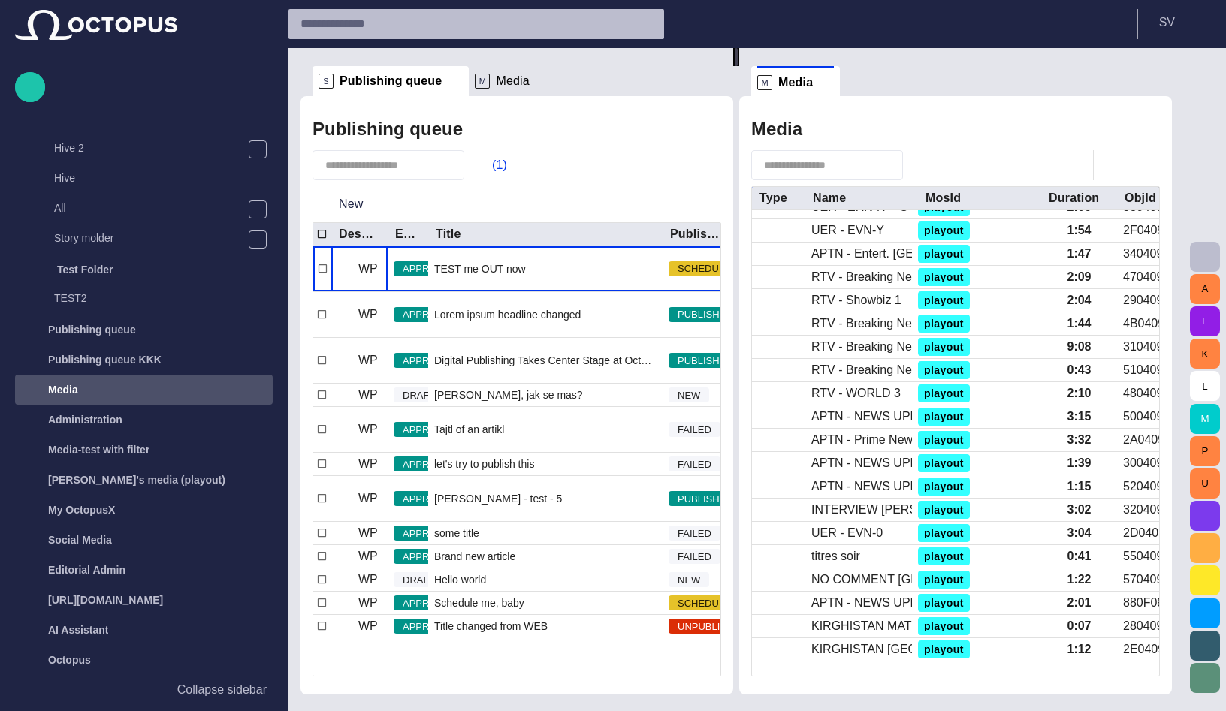
scroll to position [0, 0]
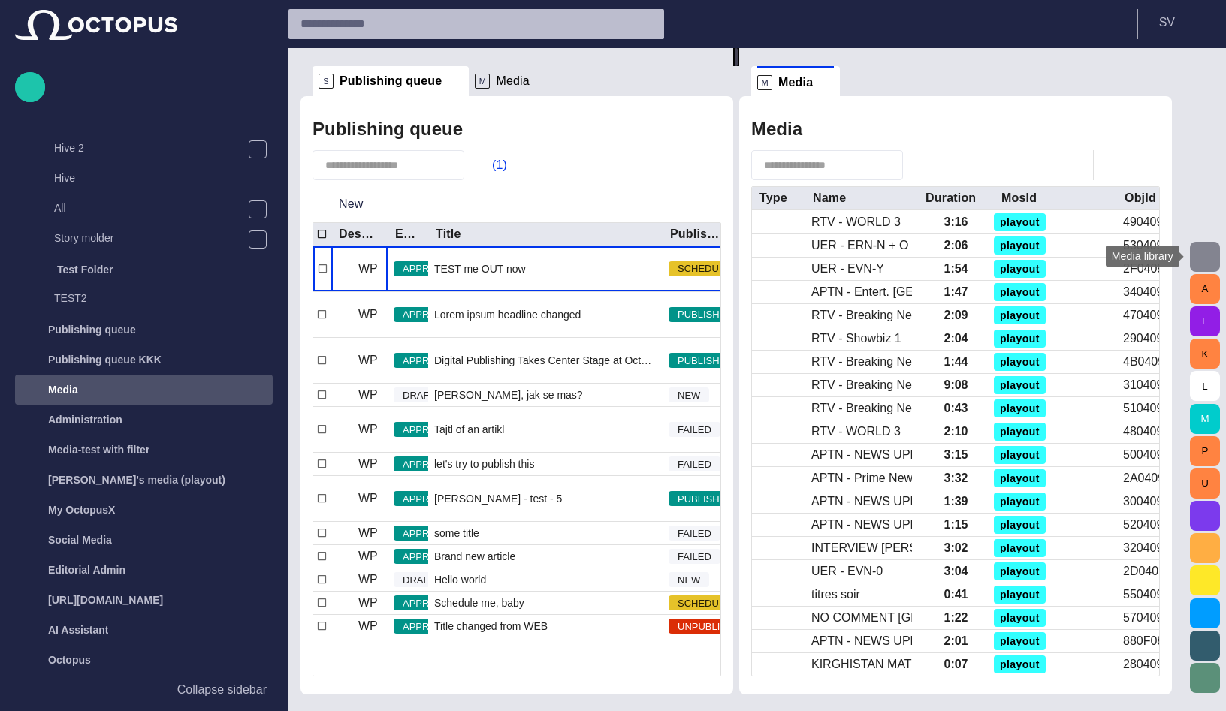
click at [1197, 256] on span "button" at bounding box center [1205, 257] width 18 height 18
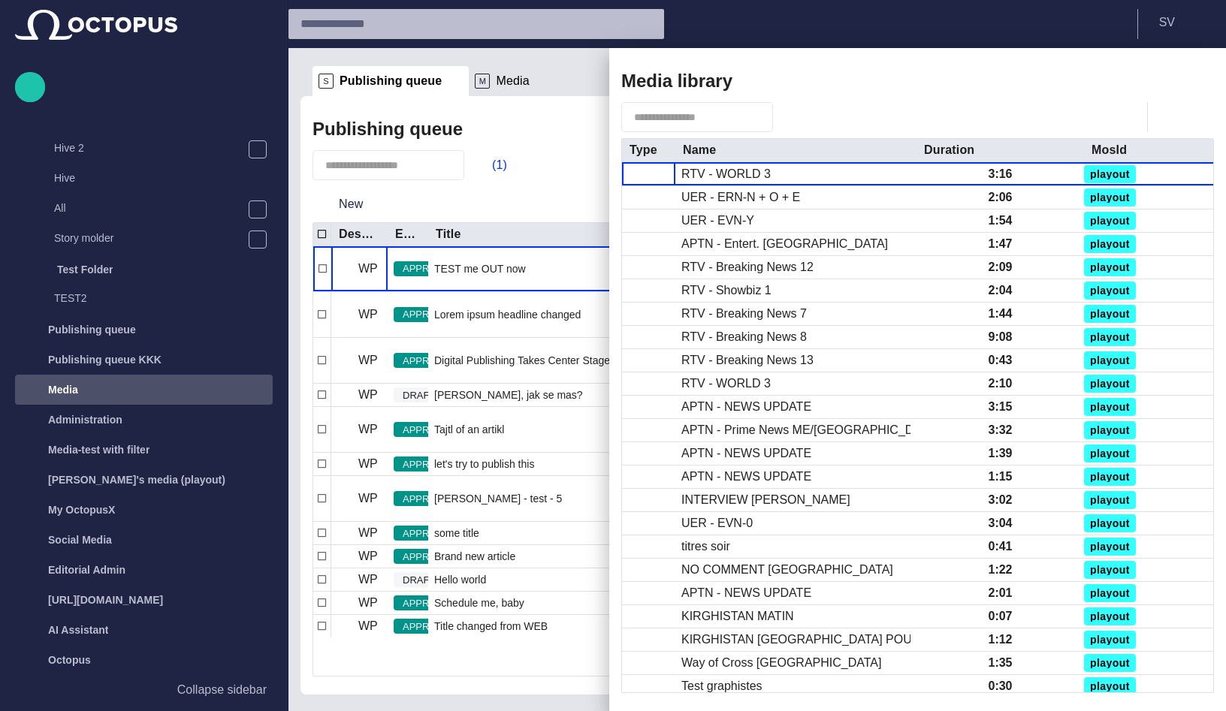
click at [565, 124] on div at bounding box center [613, 355] width 1226 height 711
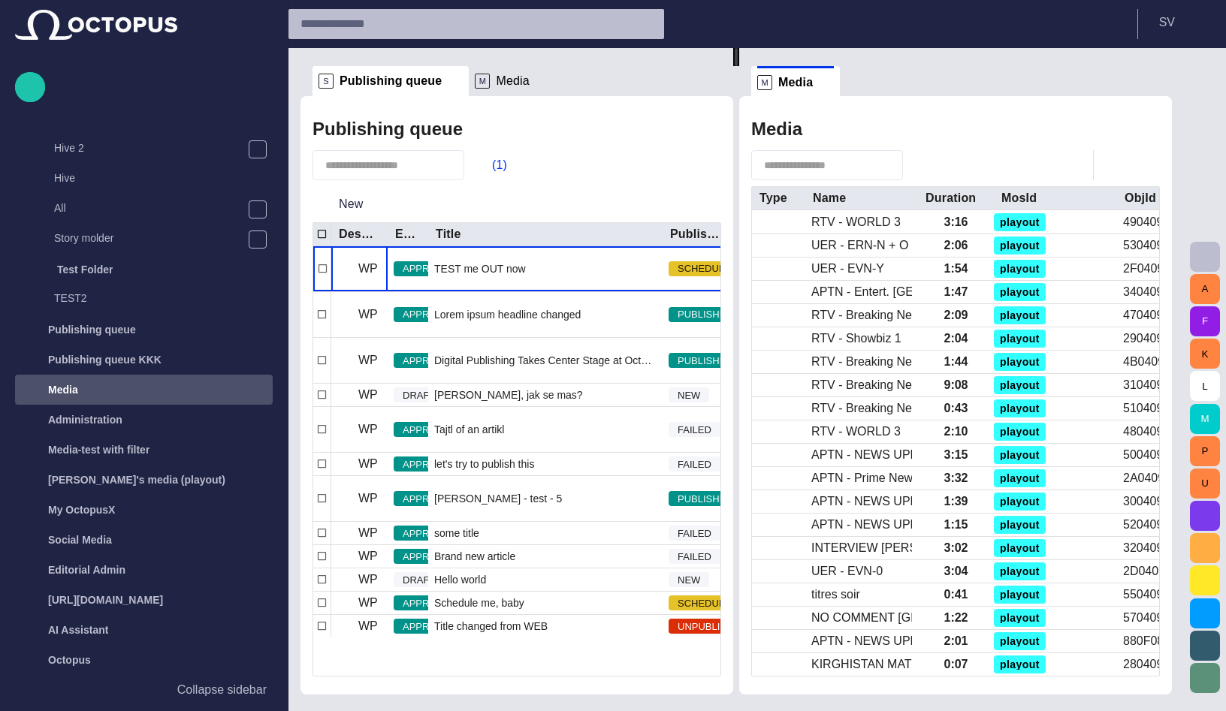
click at [1203, 255] on span "button" at bounding box center [1205, 257] width 18 height 18
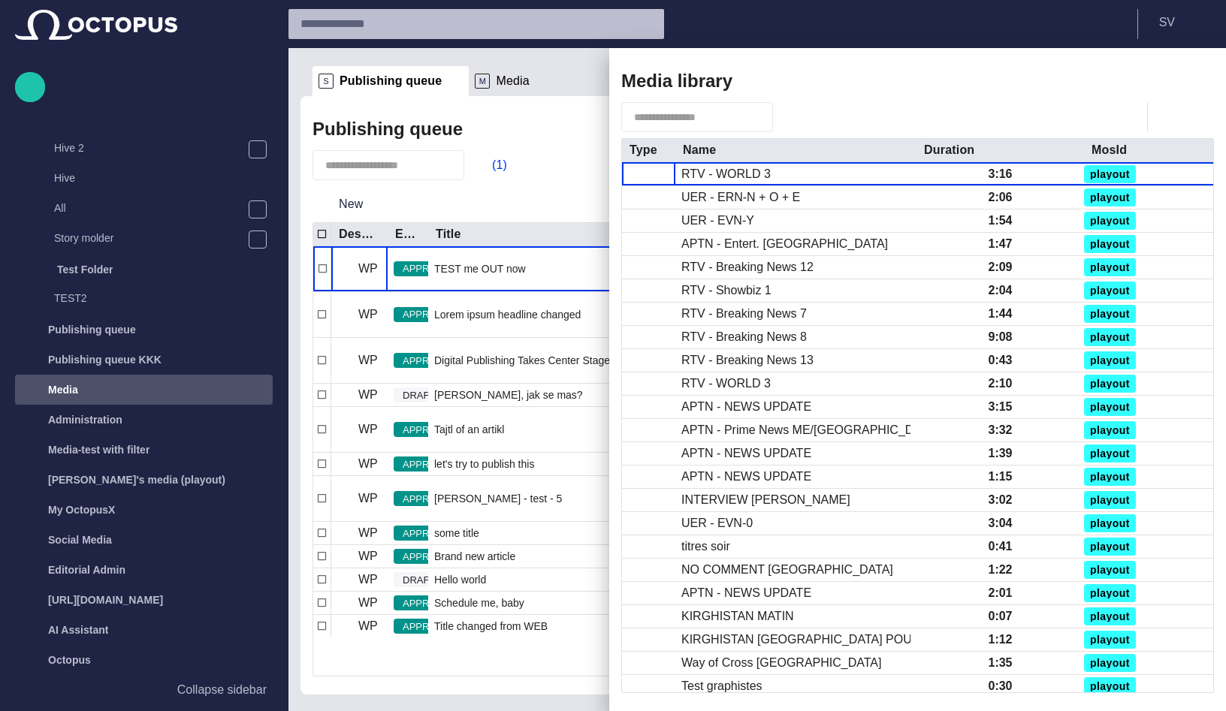
click at [581, 153] on div at bounding box center [613, 355] width 1226 height 711
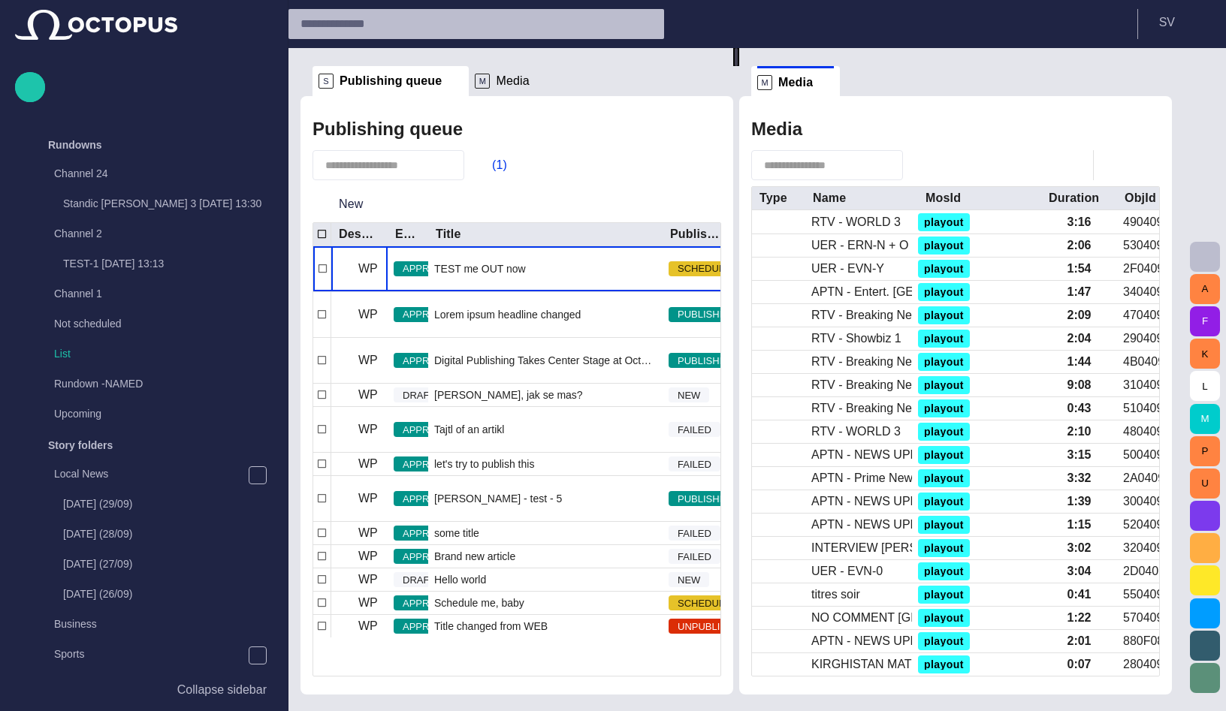
scroll to position [717, 0]
